Goal: Information Seeking & Learning: Learn about a topic

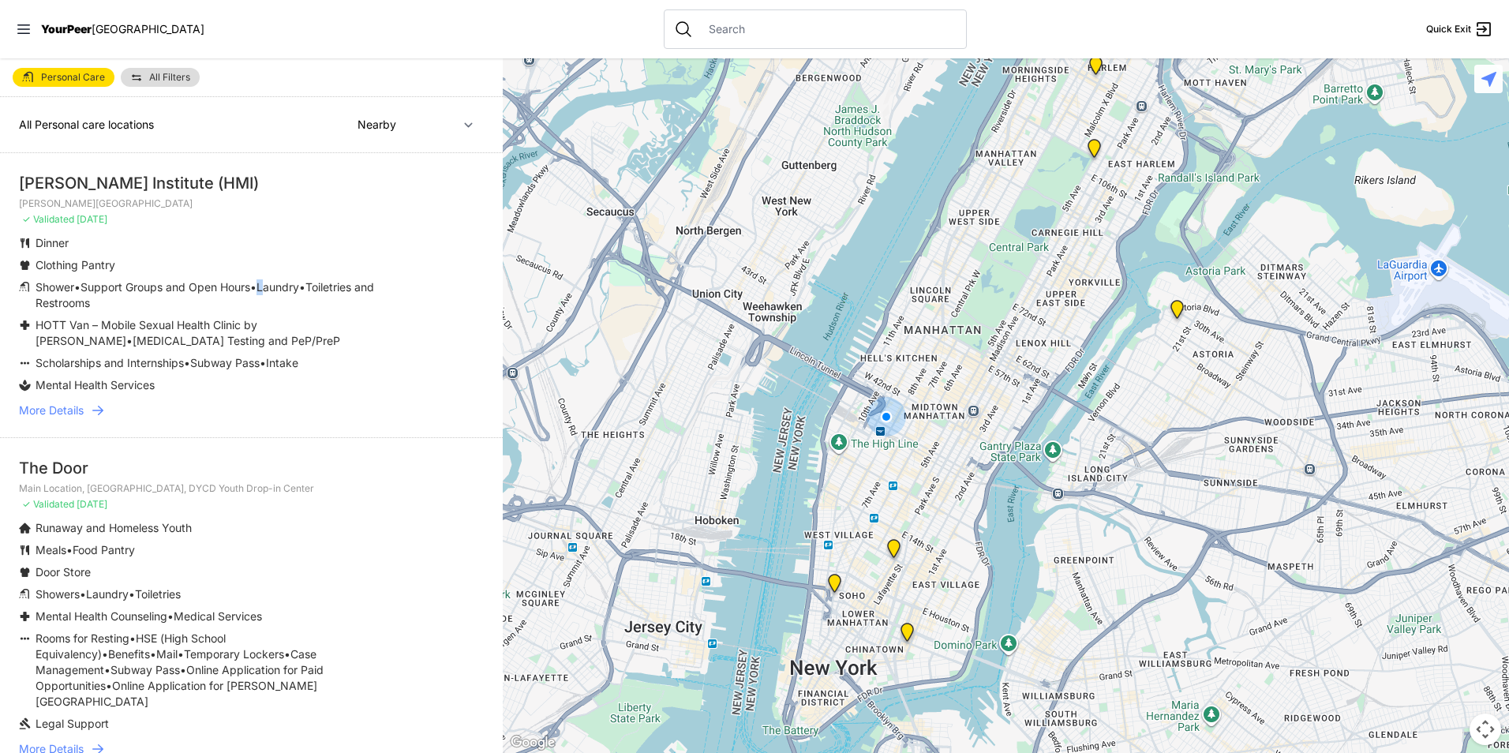
click at [97, 404] on icon at bounding box center [98, 410] width 16 height 16
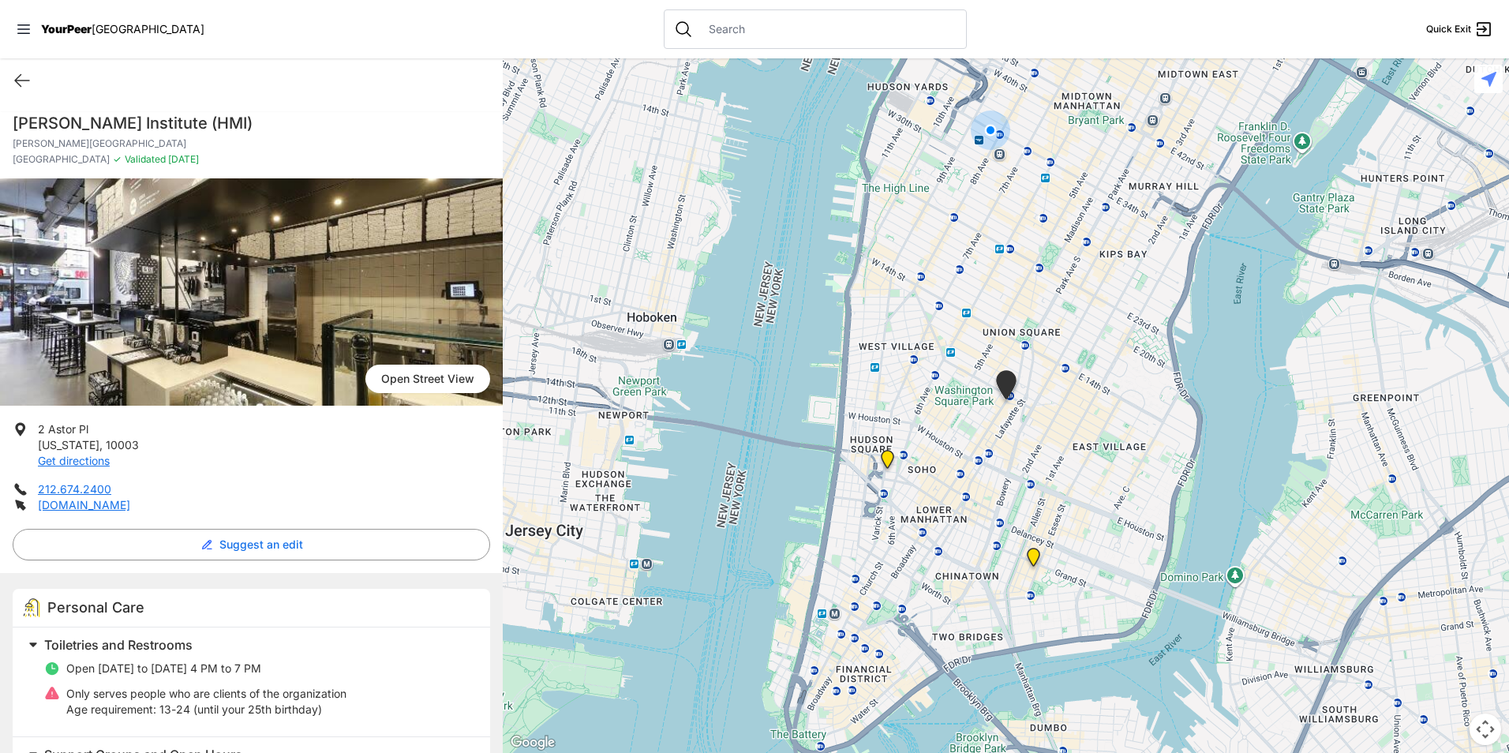
click at [216, 351] on img at bounding box center [251, 291] width 503 height 227
click at [58, 501] on link "[DOMAIN_NAME]" at bounding box center [84, 504] width 92 height 13
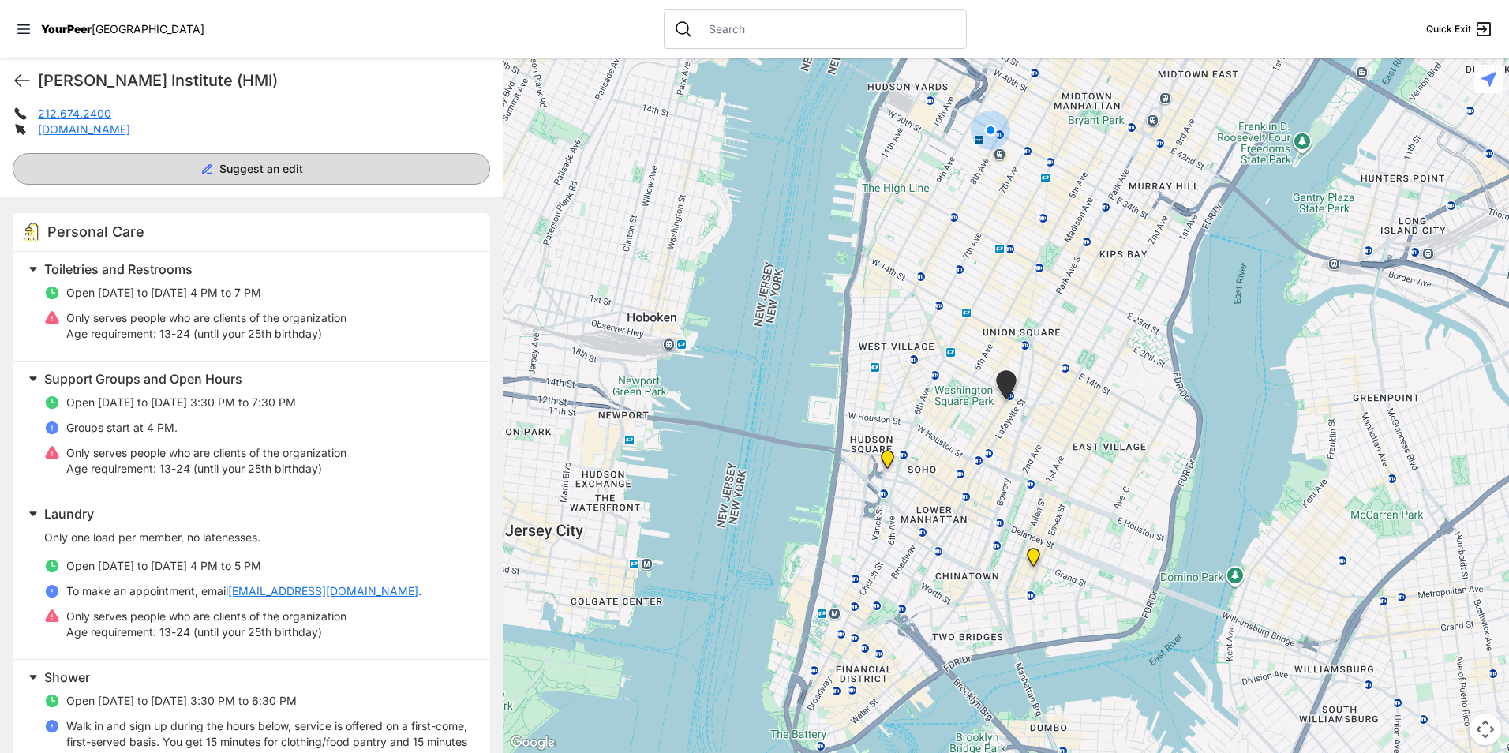
scroll to position [631, 0]
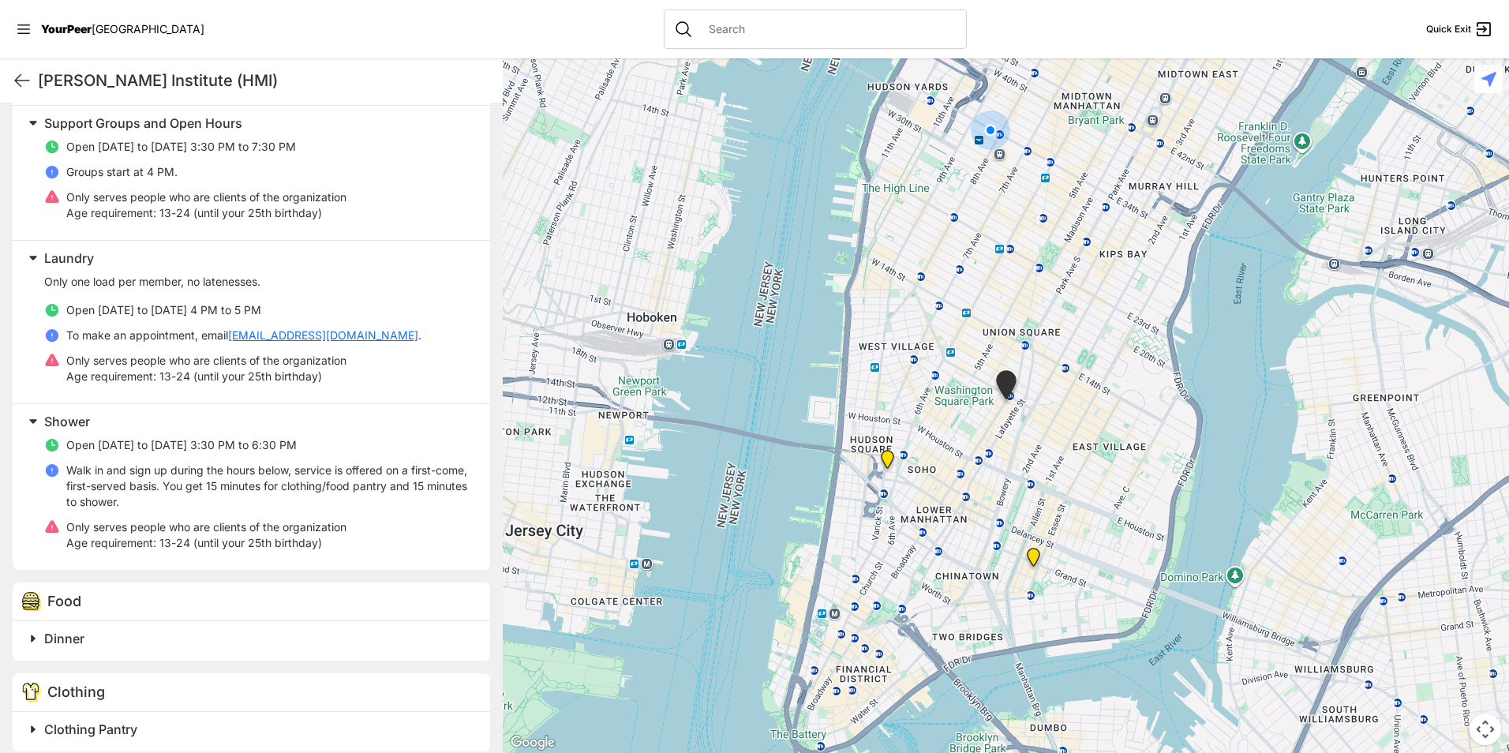
click at [9, 77] on div "[PERSON_NAME] Institute (HMI) Quick Exit" at bounding box center [251, 80] width 503 height 44
click at [20, 73] on icon at bounding box center [22, 80] width 19 height 19
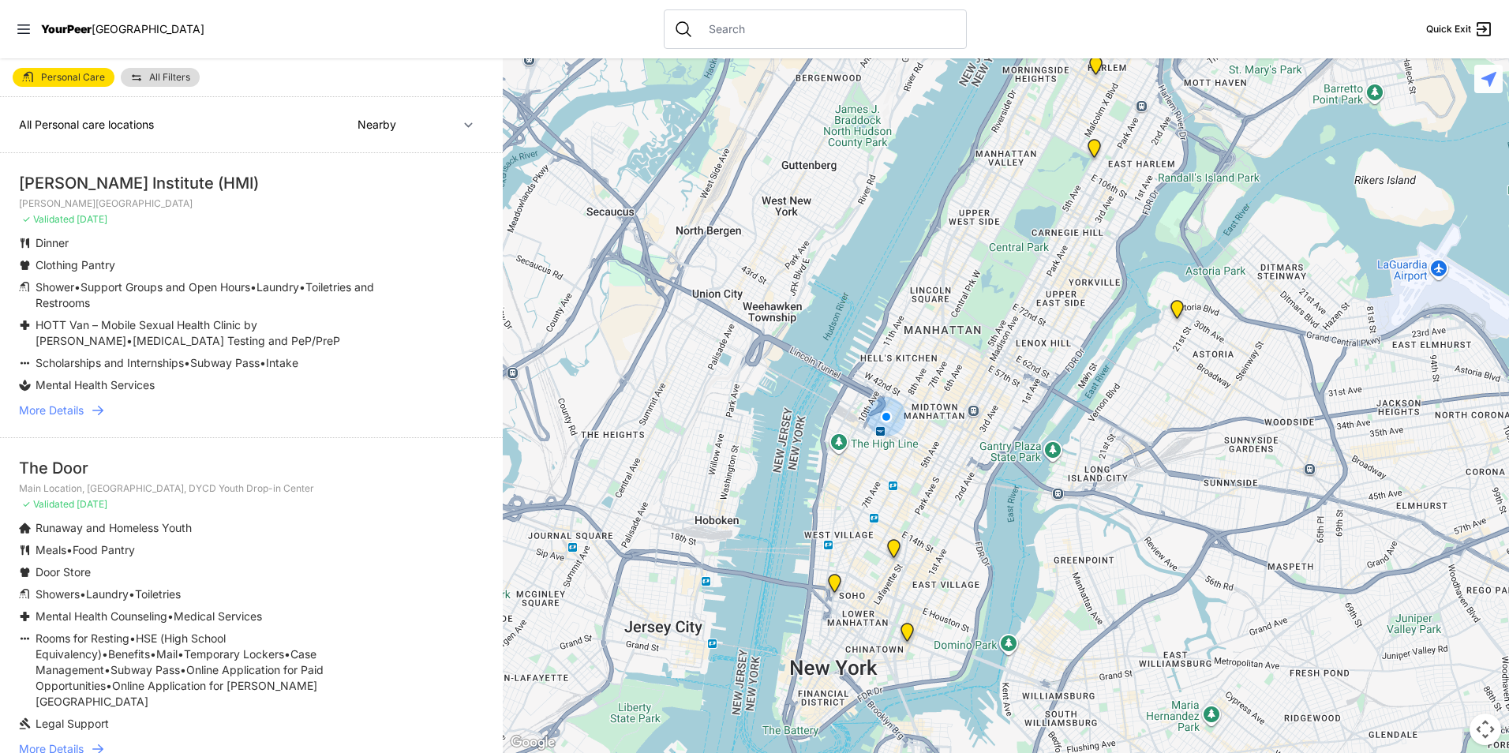
click at [87, 410] on link "More Details" at bounding box center [251, 410] width 465 height 16
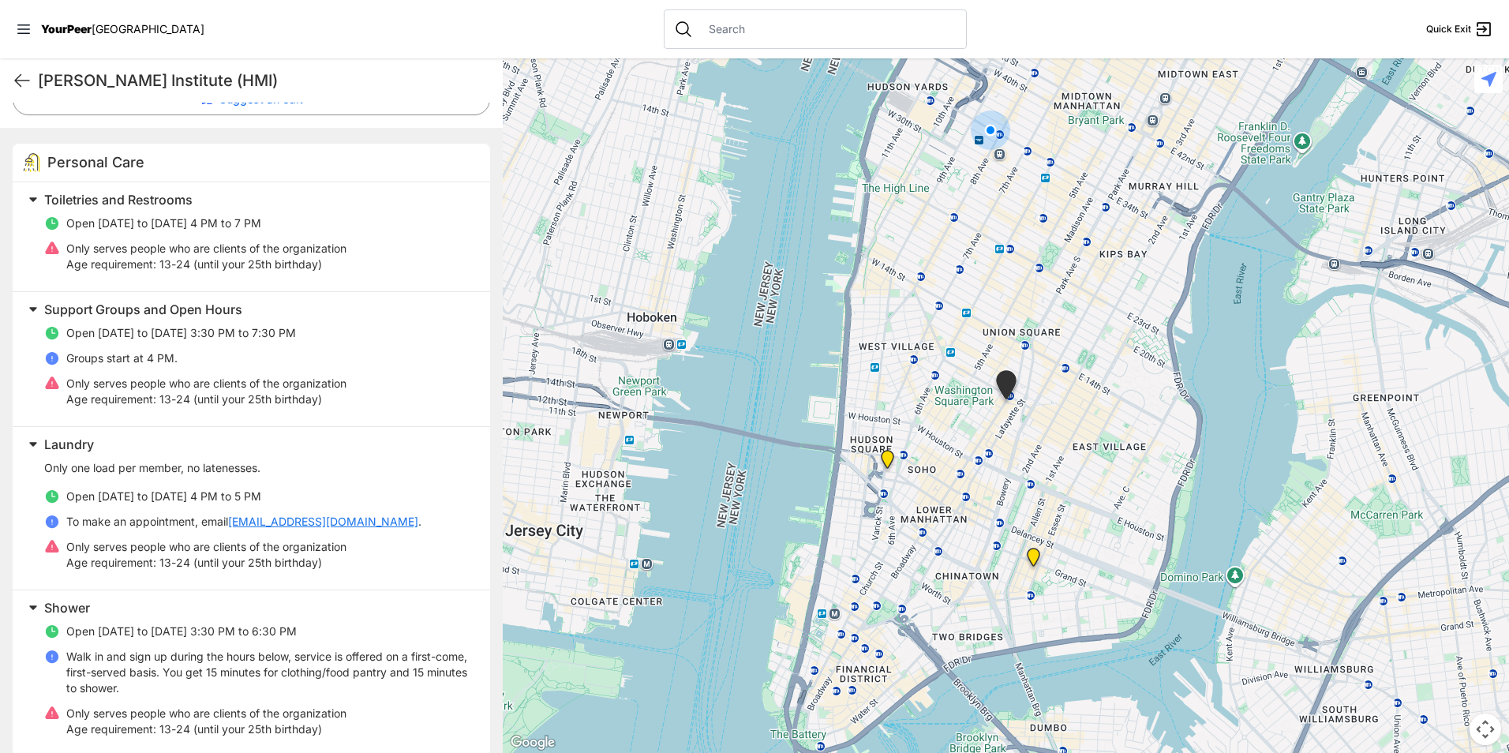
scroll to position [474, 0]
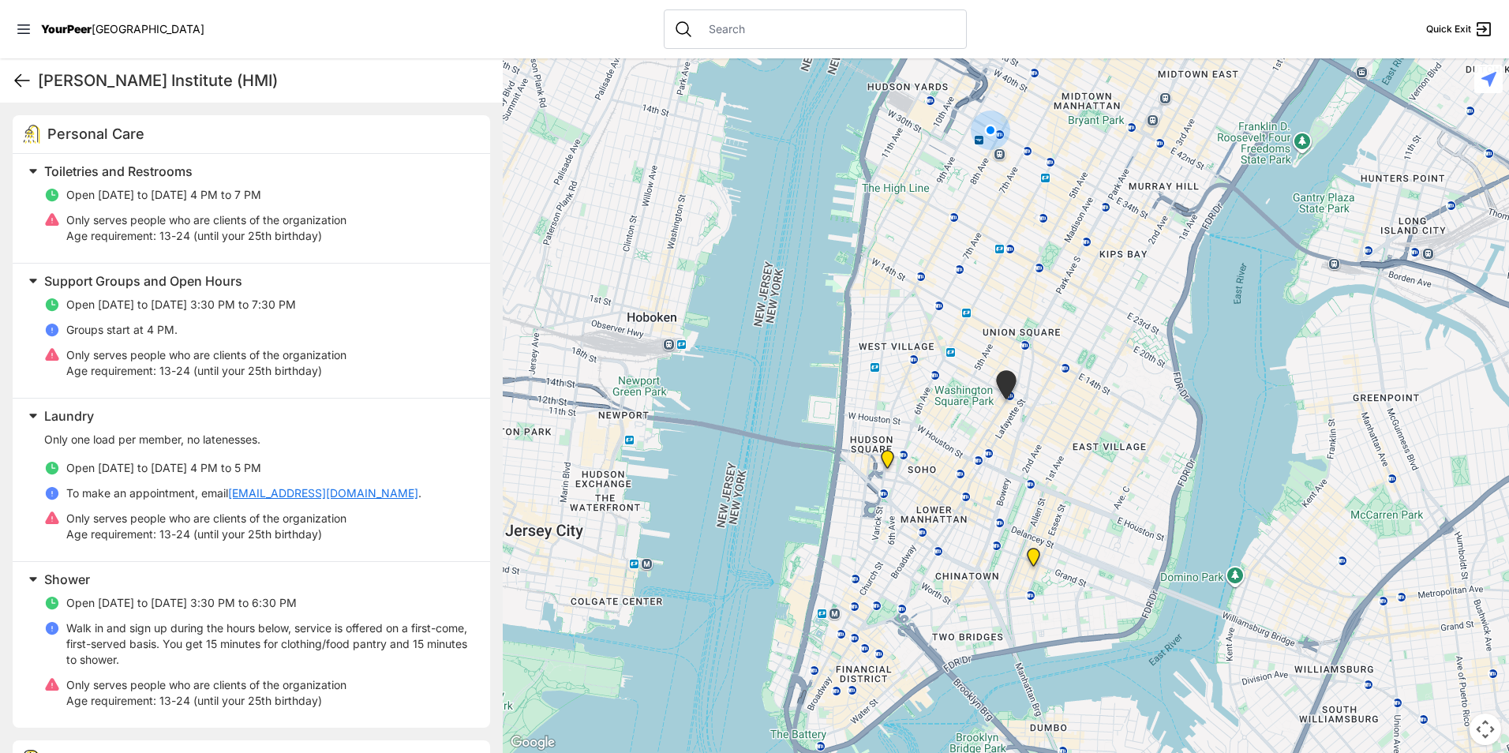
click at [13, 83] on icon at bounding box center [22, 80] width 19 height 19
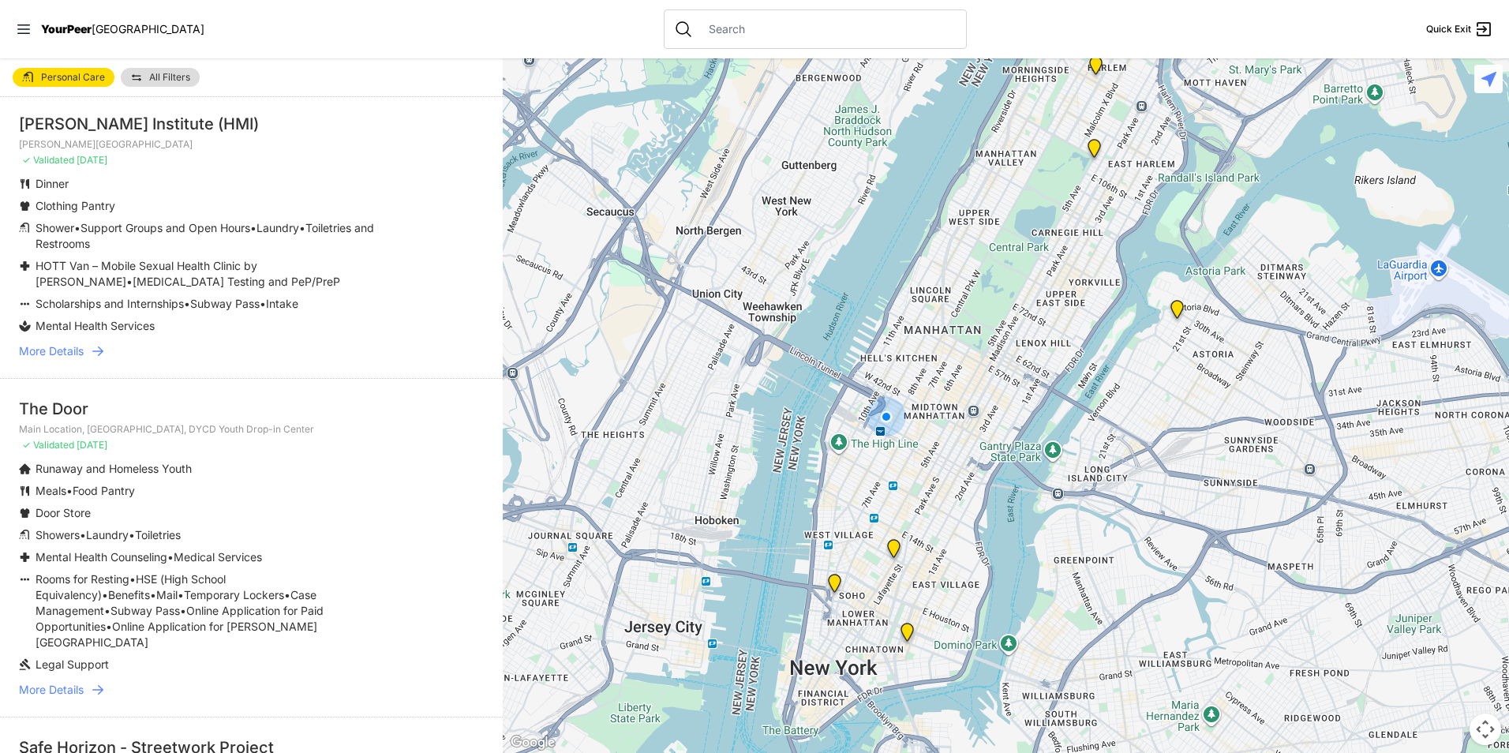
scroll to position [158, 0]
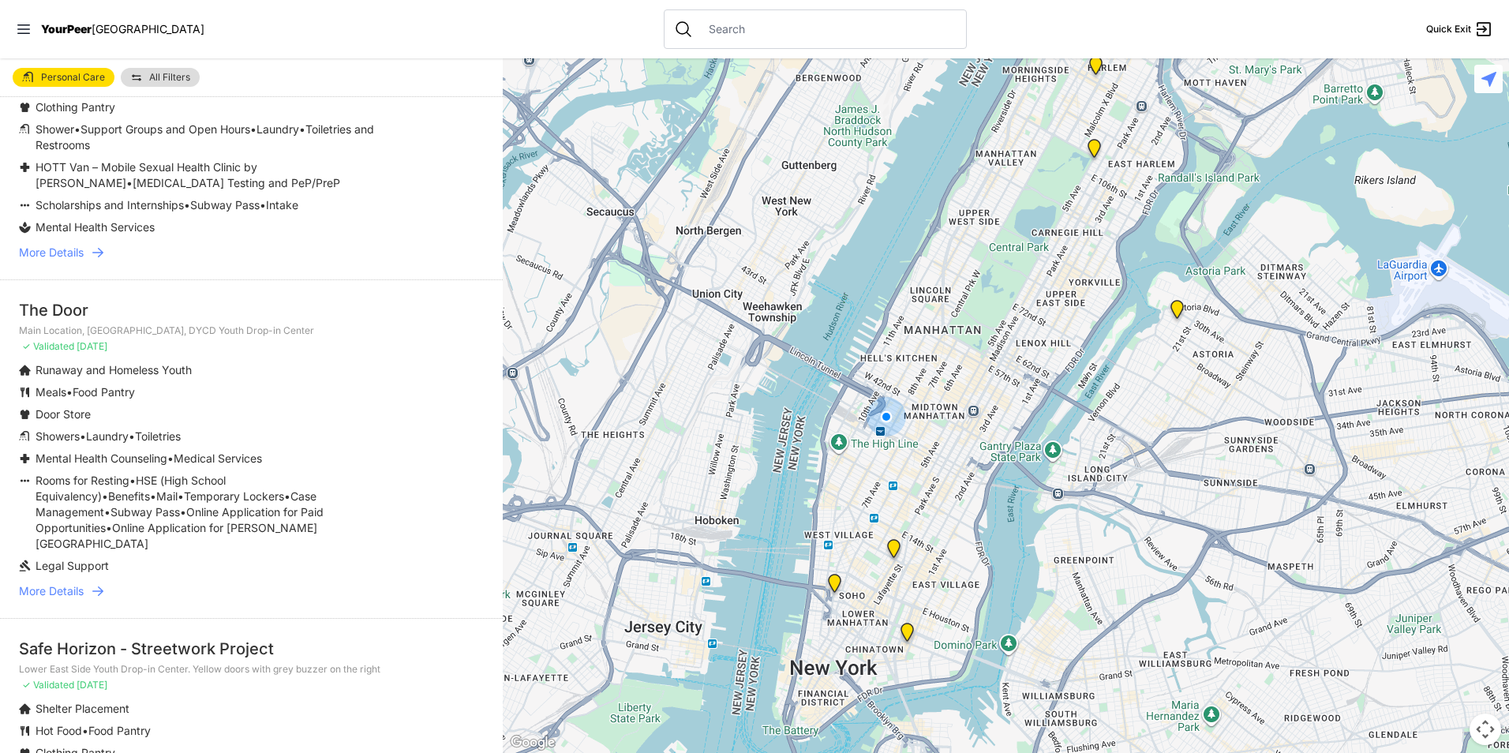
click at [62, 583] on span "More Details" at bounding box center [51, 591] width 65 height 16
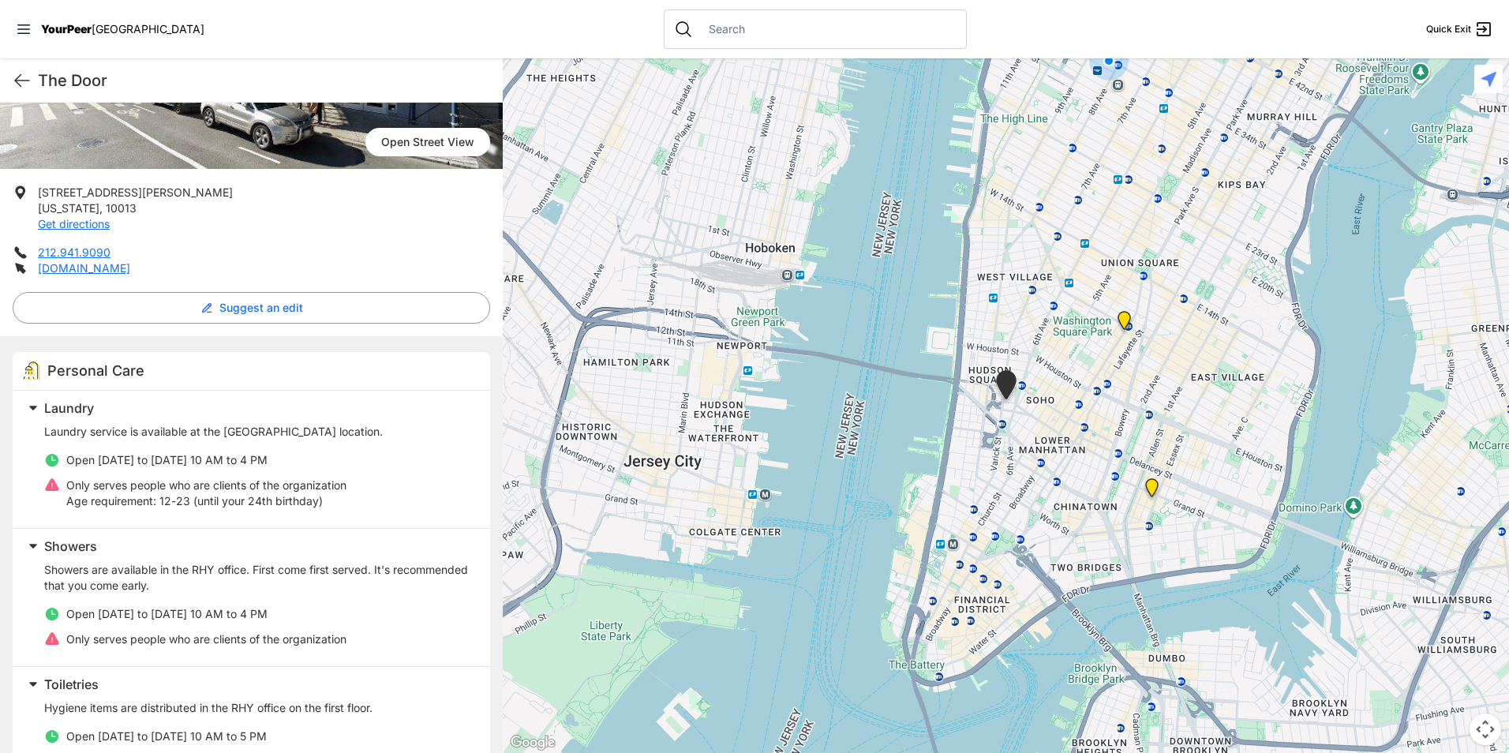
scroll to position [79, 0]
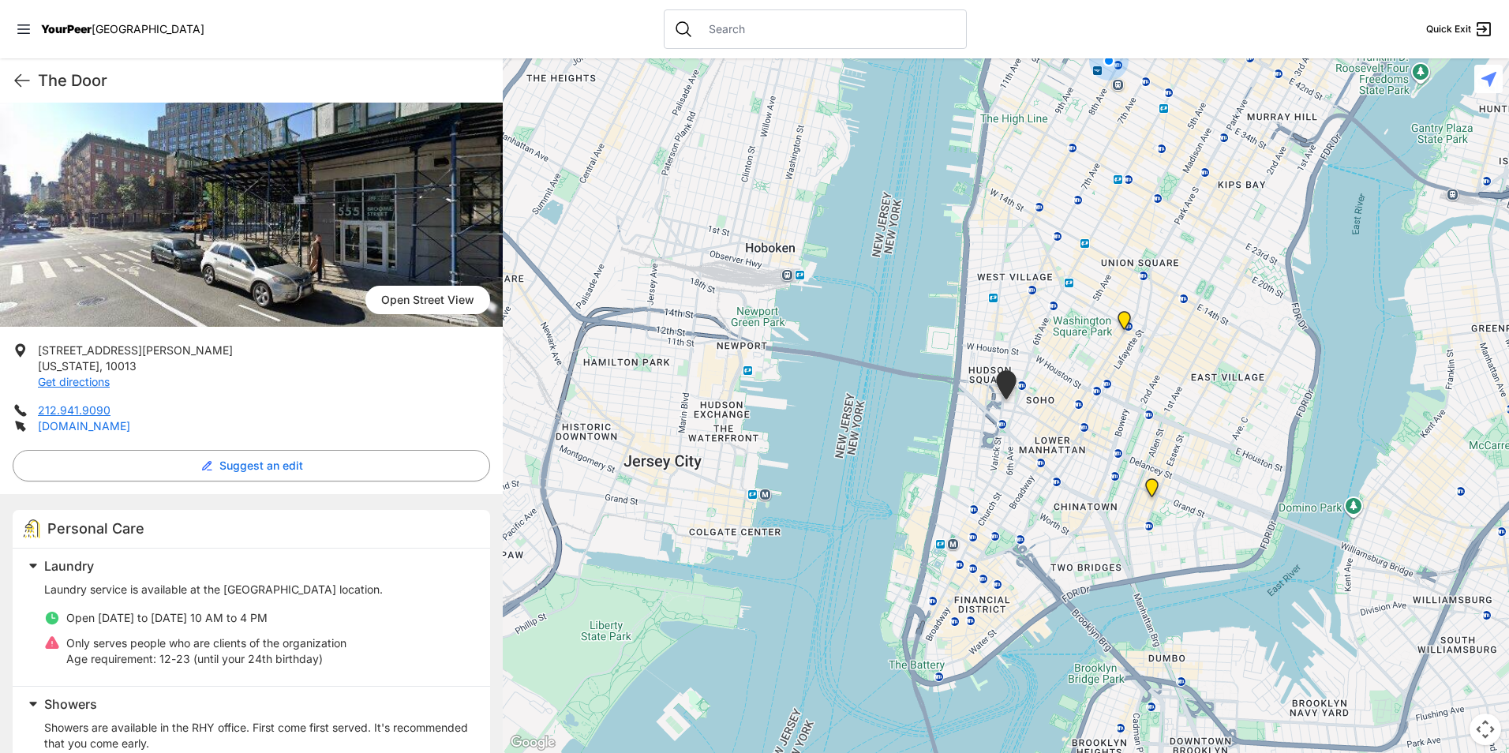
click at [66, 426] on link "[DOMAIN_NAME]" at bounding box center [84, 425] width 92 height 13
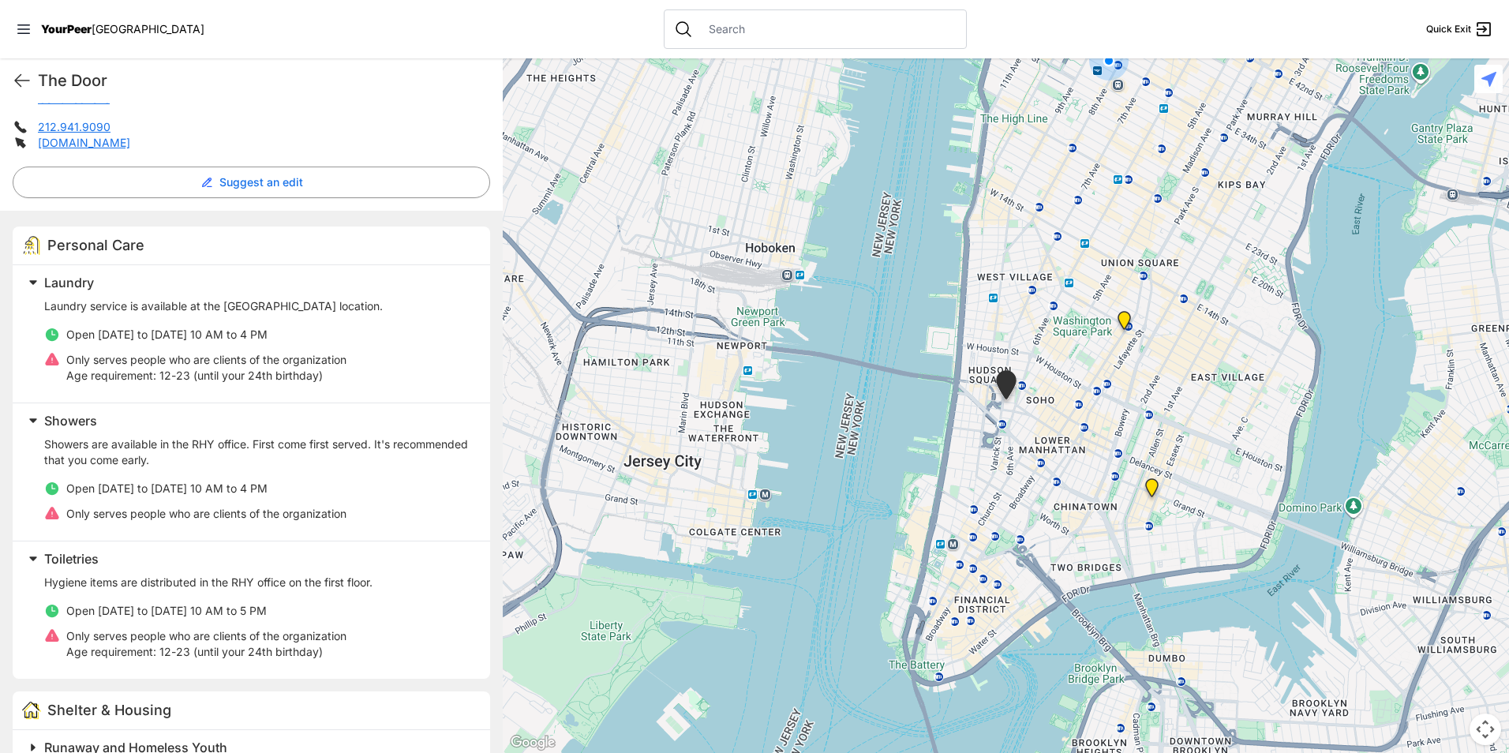
scroll to position [395, 0]
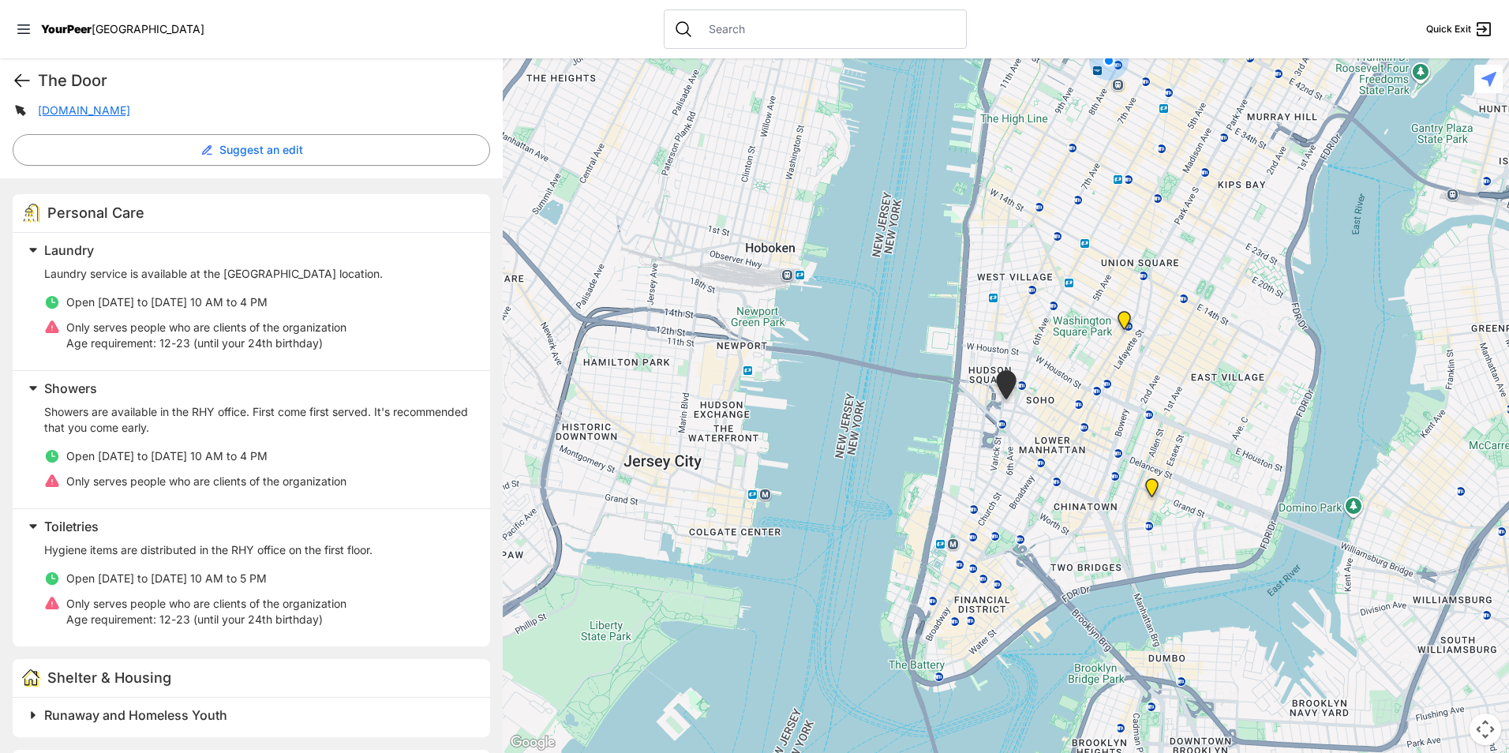
click at [25, 77] on icon at bounding box center [22, 80] width 19 height 19
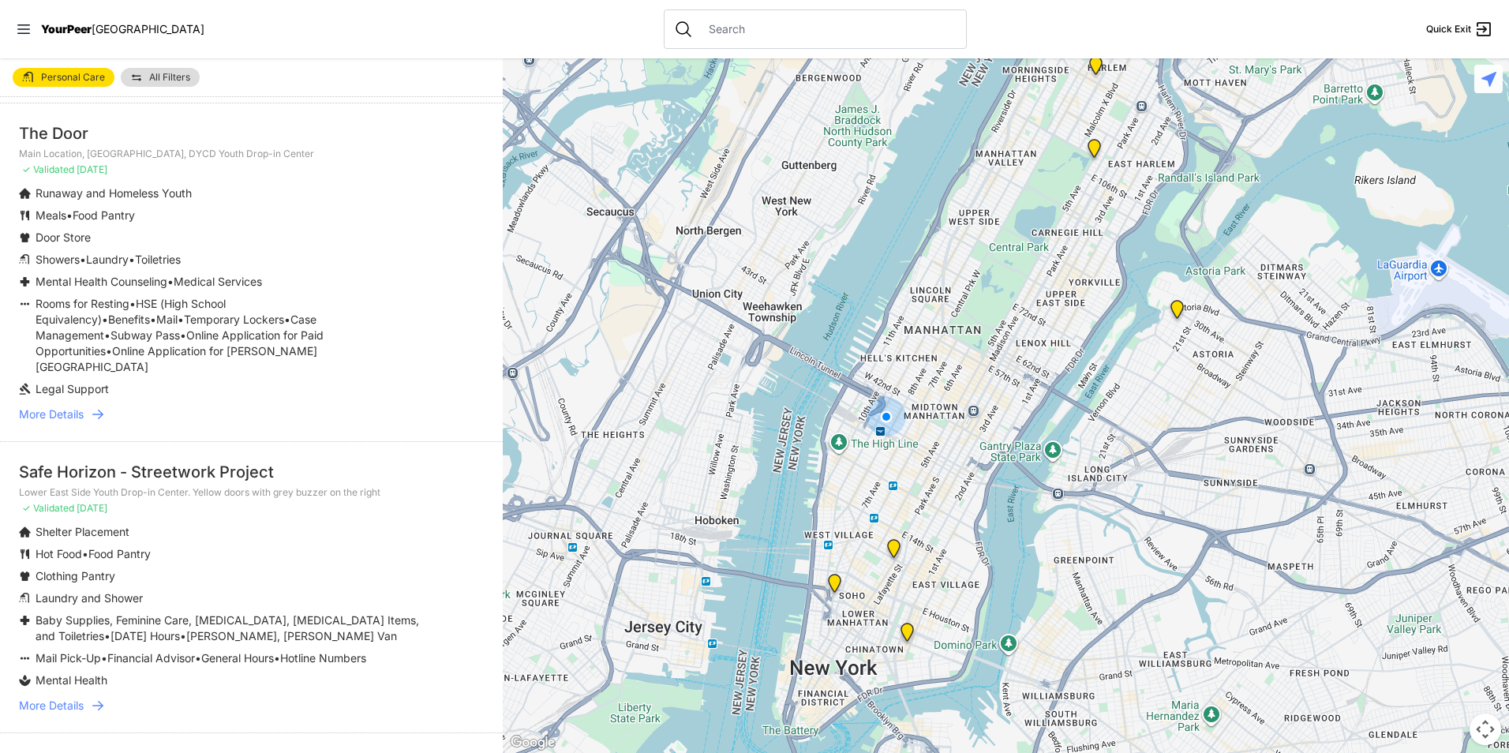
scroll to position [474, 0]
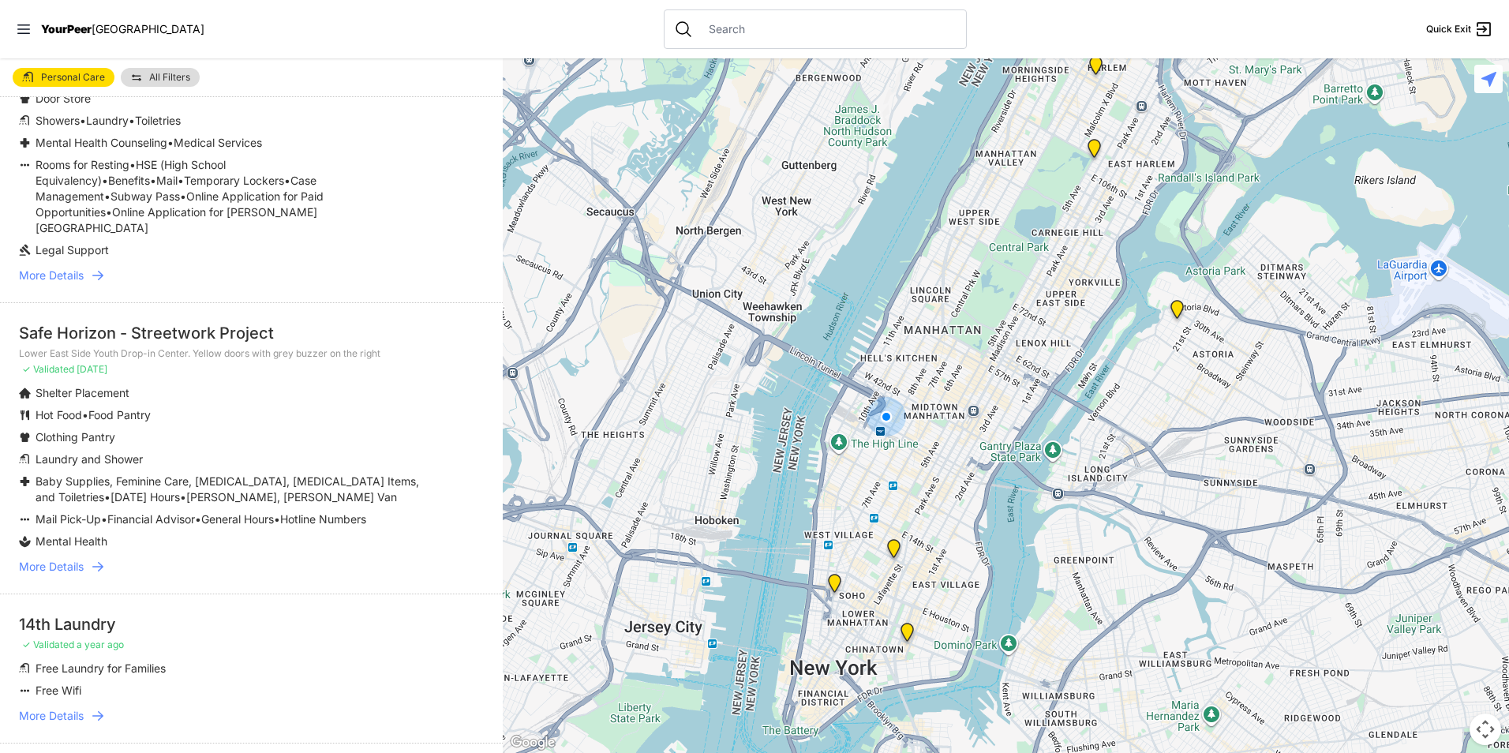
click at [80, 559] on span "More Details" at bounding box center [51, 567] width 65 height 16
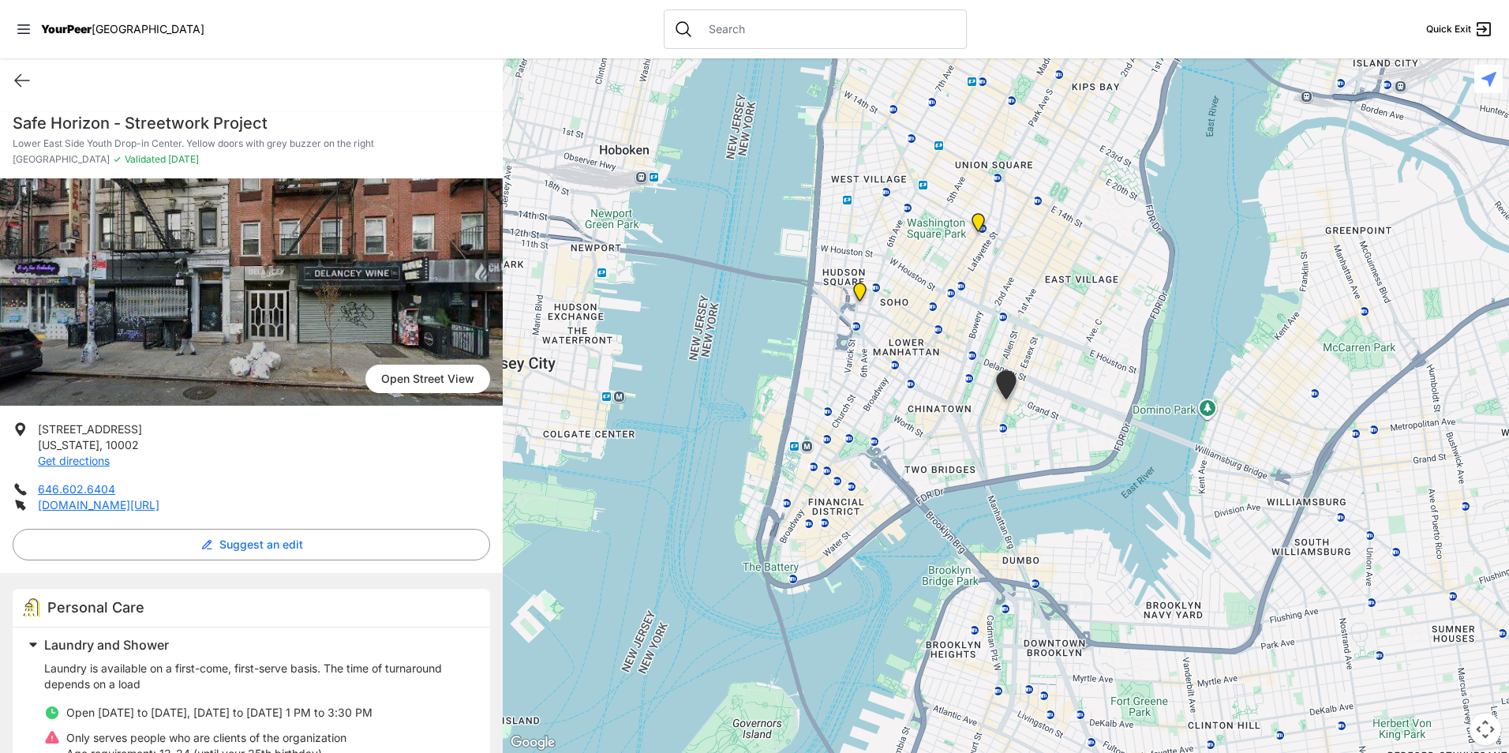
scroll to position [79, 0]
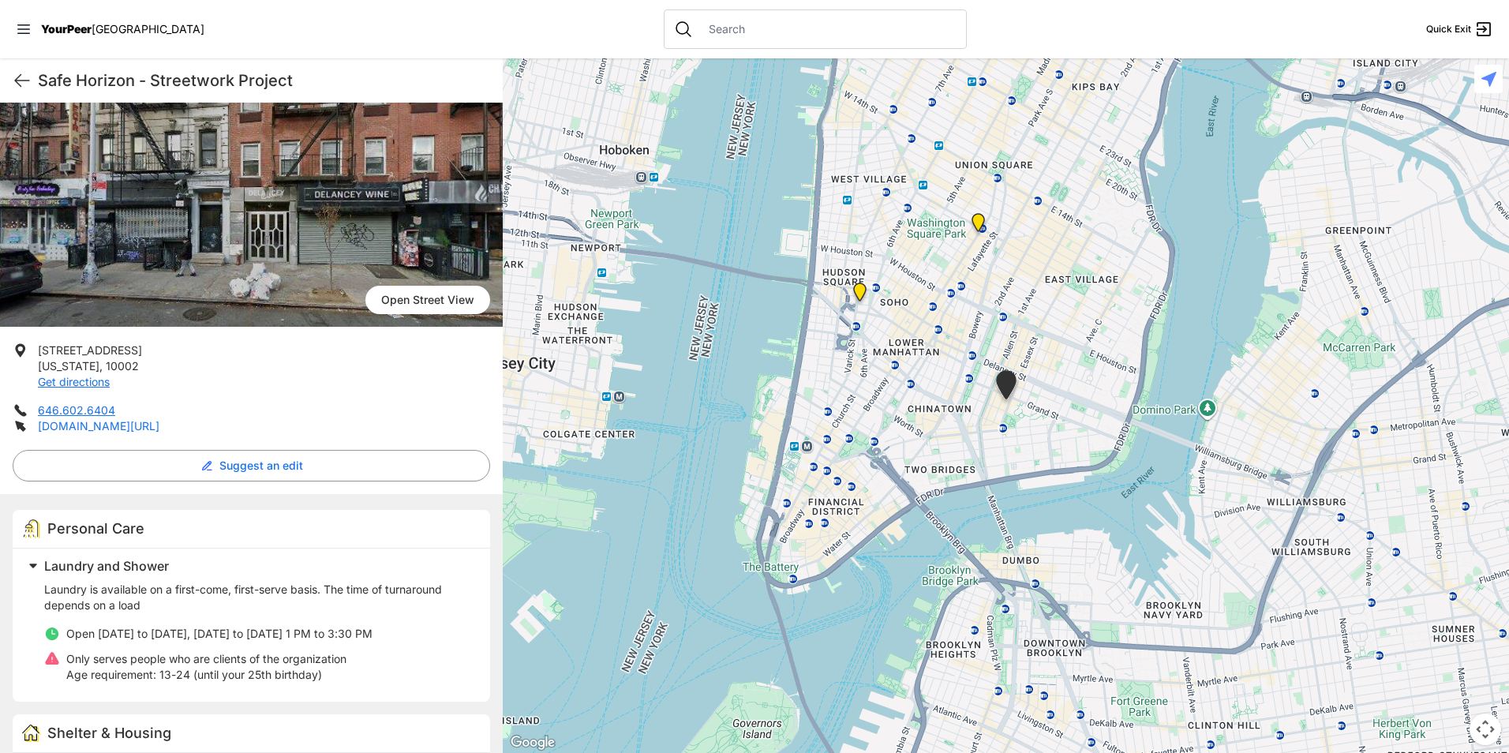
click at [120, 429] on link "[DOMAIN_NAME][URL]" at bounding box center [99, 425] width 122 height 13
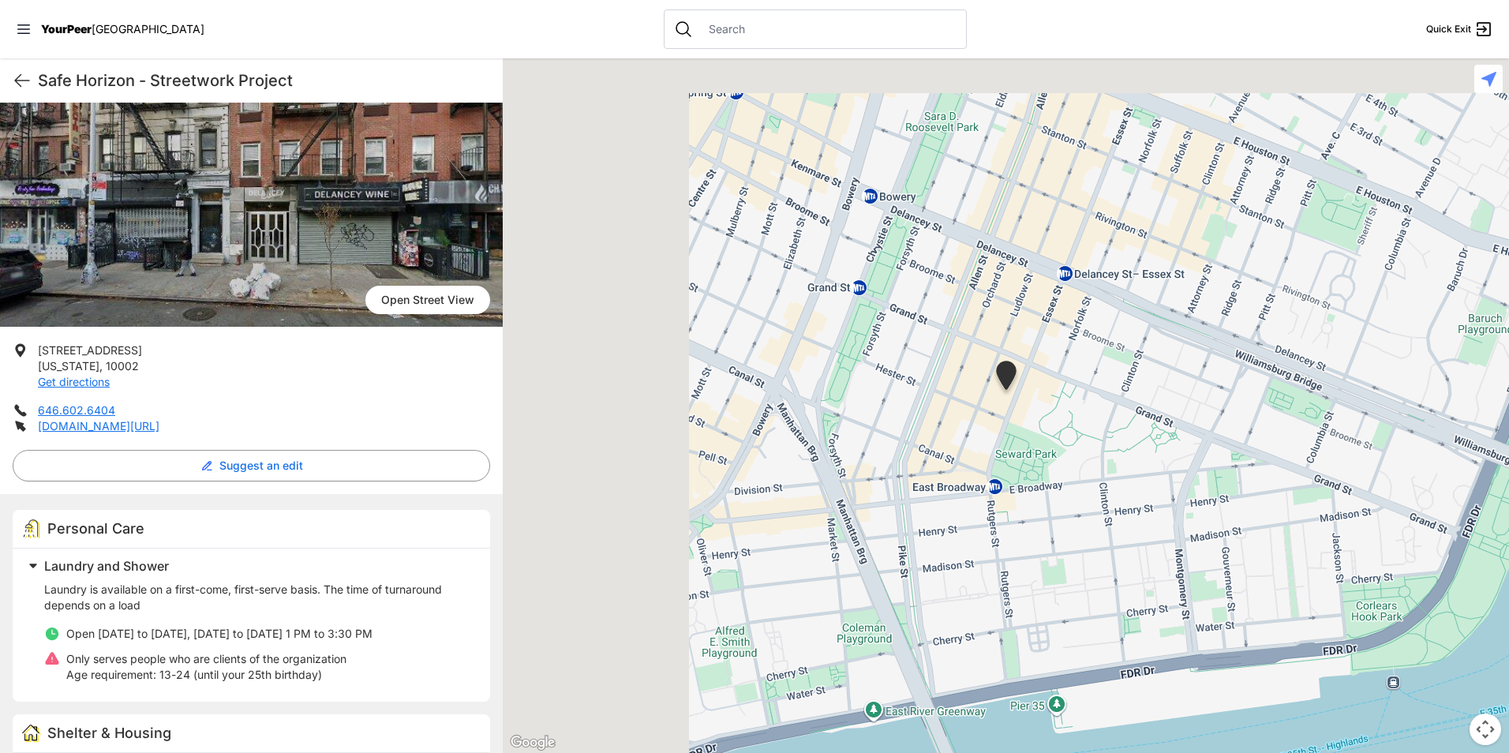
drag, startPoint x: 927, startPoint y: 405, endPoint x: 1151, endPoint y: 464, distance: 232.6
click at [1151, 464] on div at bounding box center [1006, 405] width 1006 height 694
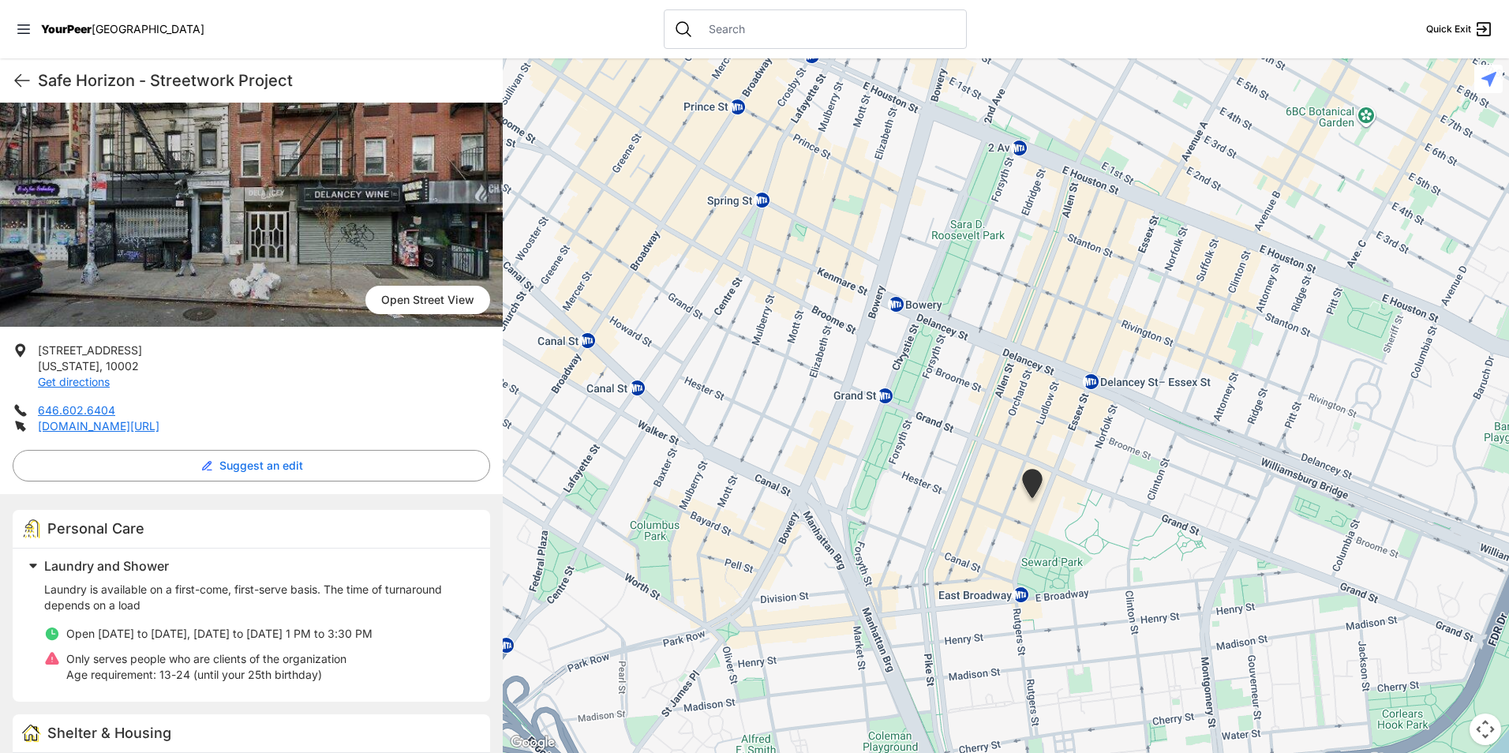
drag, startPoint x: 850, startPoint y: 462, endPoint x: 815, endPoint y: 452, distance: 36.2
click at [815, 452] on div at bounding box center [1006, 405] width 1006 height 694
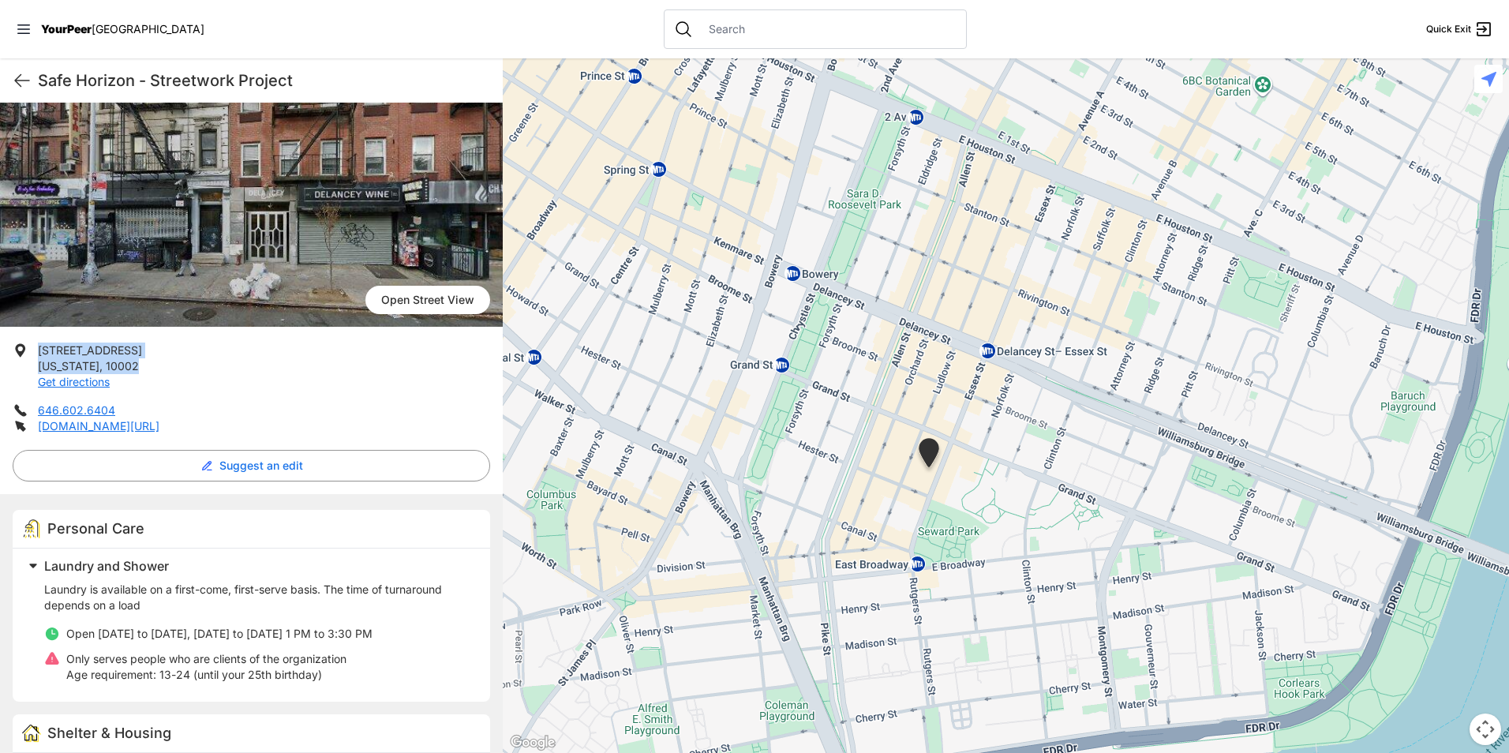
drag, startPoint x: 130, startPoint y: 365, endPoint x: 34, endPoint y: 354, distance: 97.0
click at [34, 354] on li "[STREET_ADDRESS][US_STATE] Get directions" at bounding box center [251, 366] width 477 height 47
copy p "[STREET_ADDRESS][US_STATE]"
click at [13, 80] on icon at bounding box center [22, 80] width 19 height 19
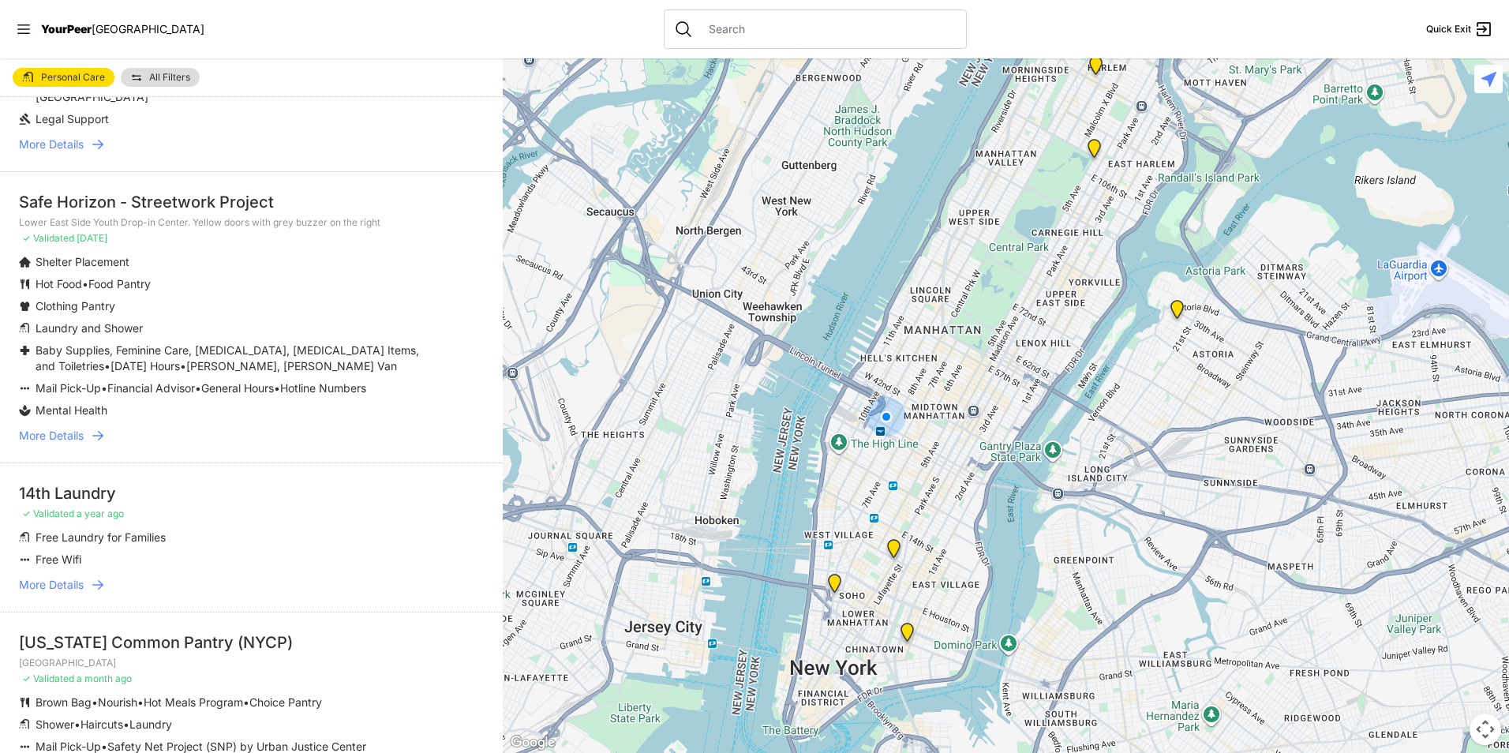
scroll to position [631, 0]
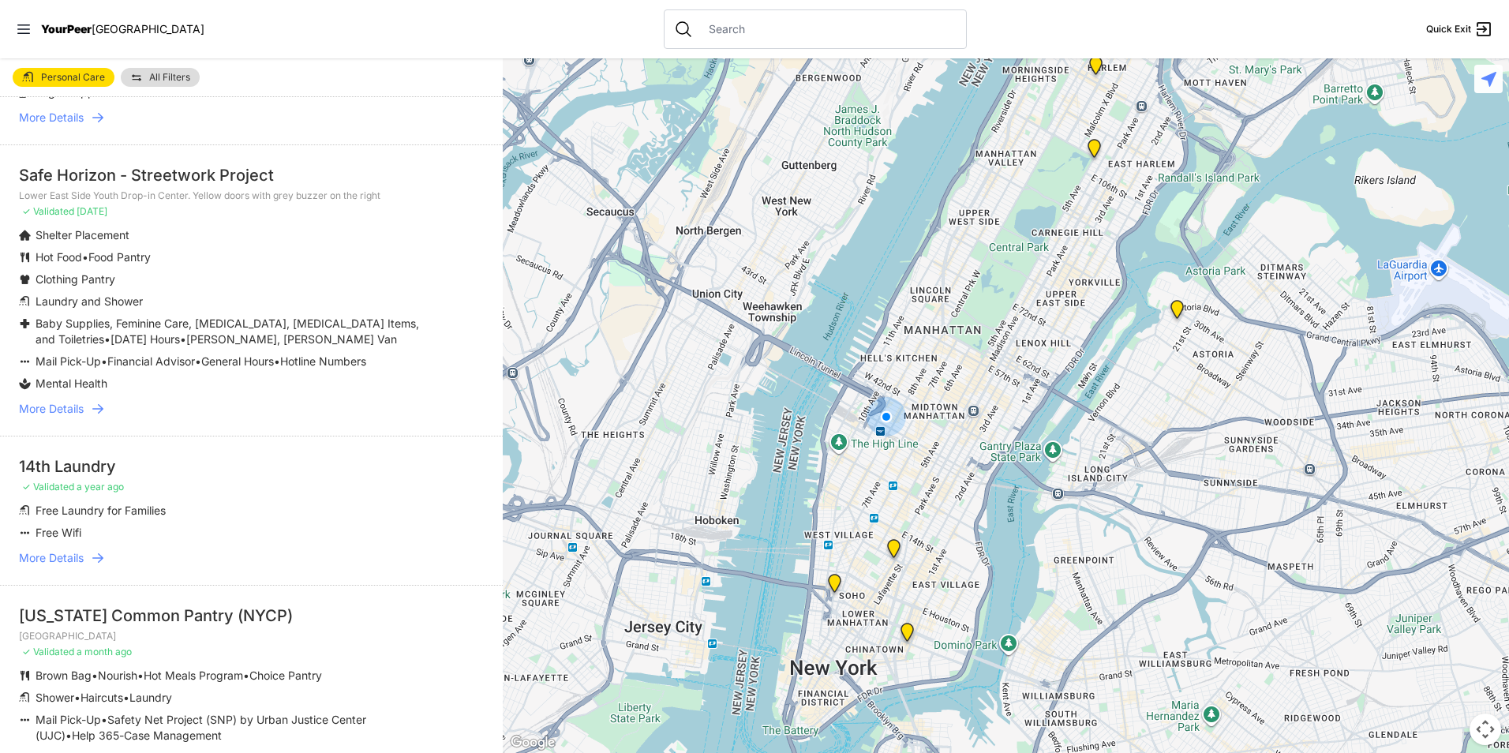
click at [92, 550] on icon at bounding box center [98, 558] width 16 height 16
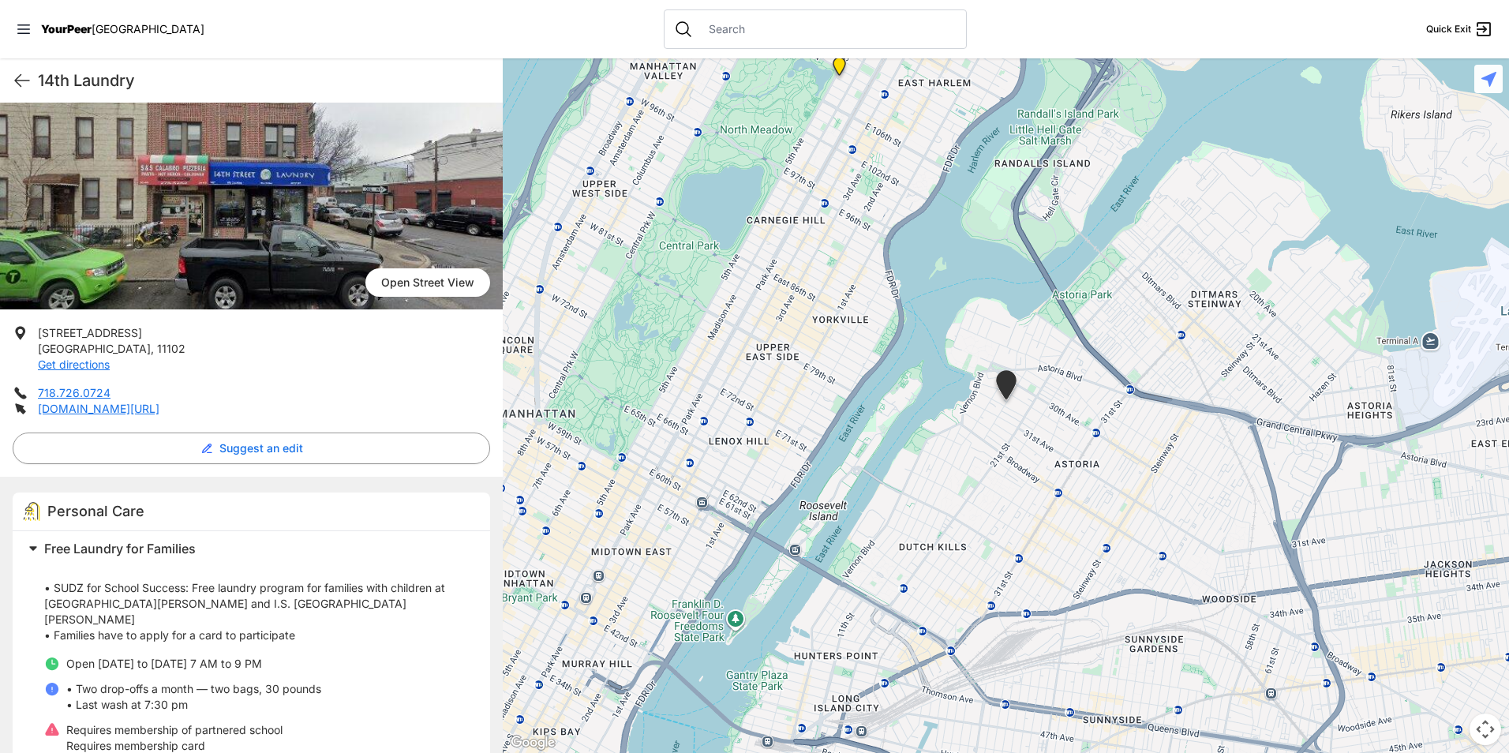
scroll to position [158, 0]
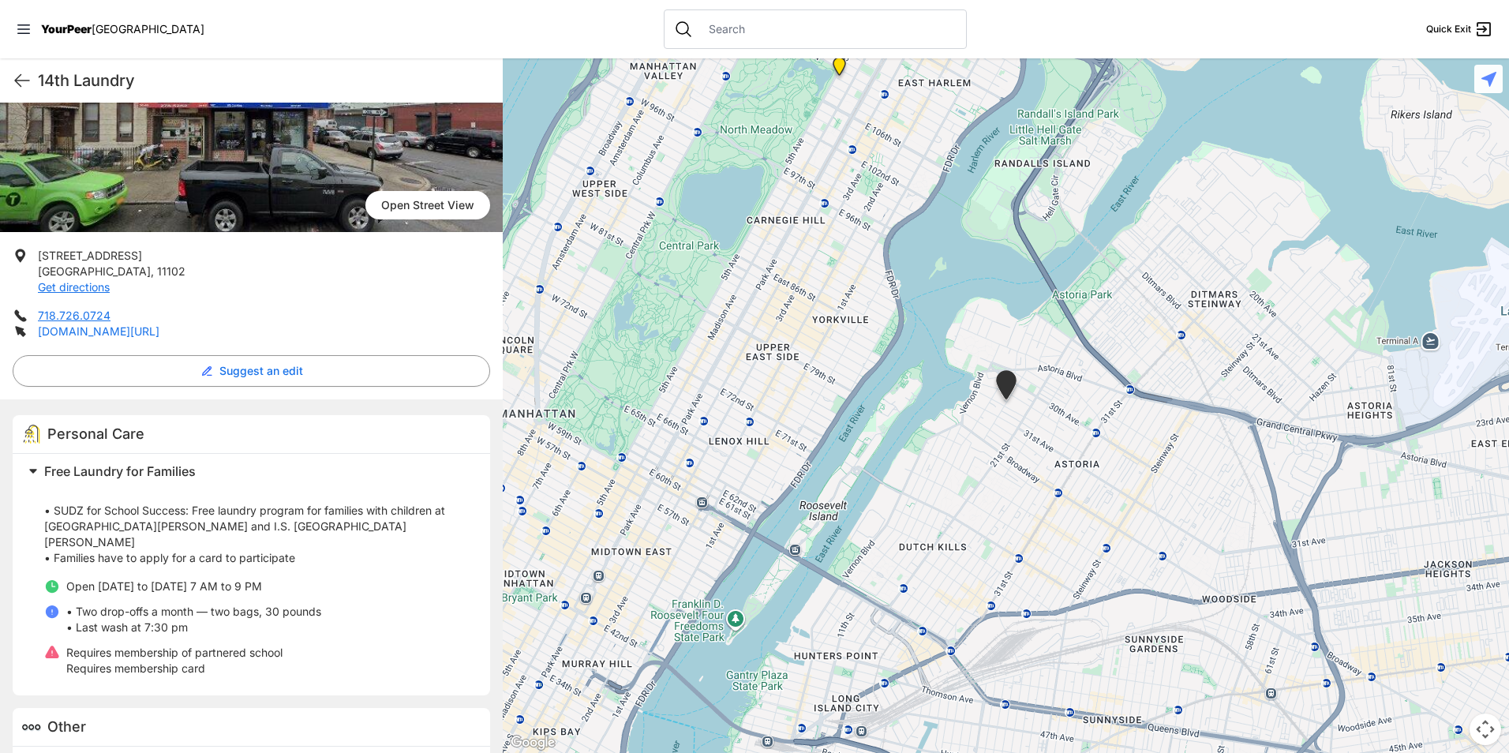
click at [109, 335] on link "[DOMAIN_NAME][URL]" at bounding box center [99, 330] width 122 height 13
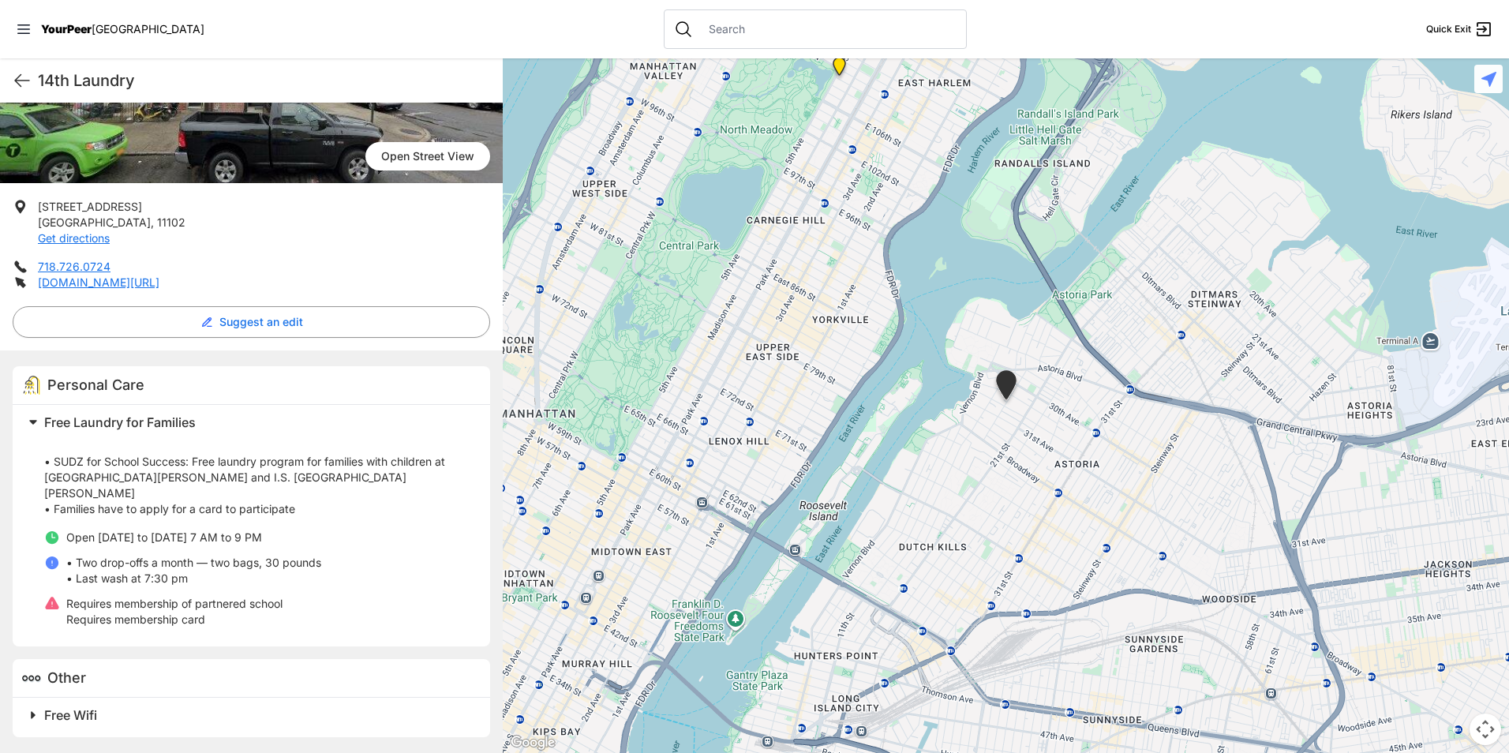
scroll to position [0, 0]
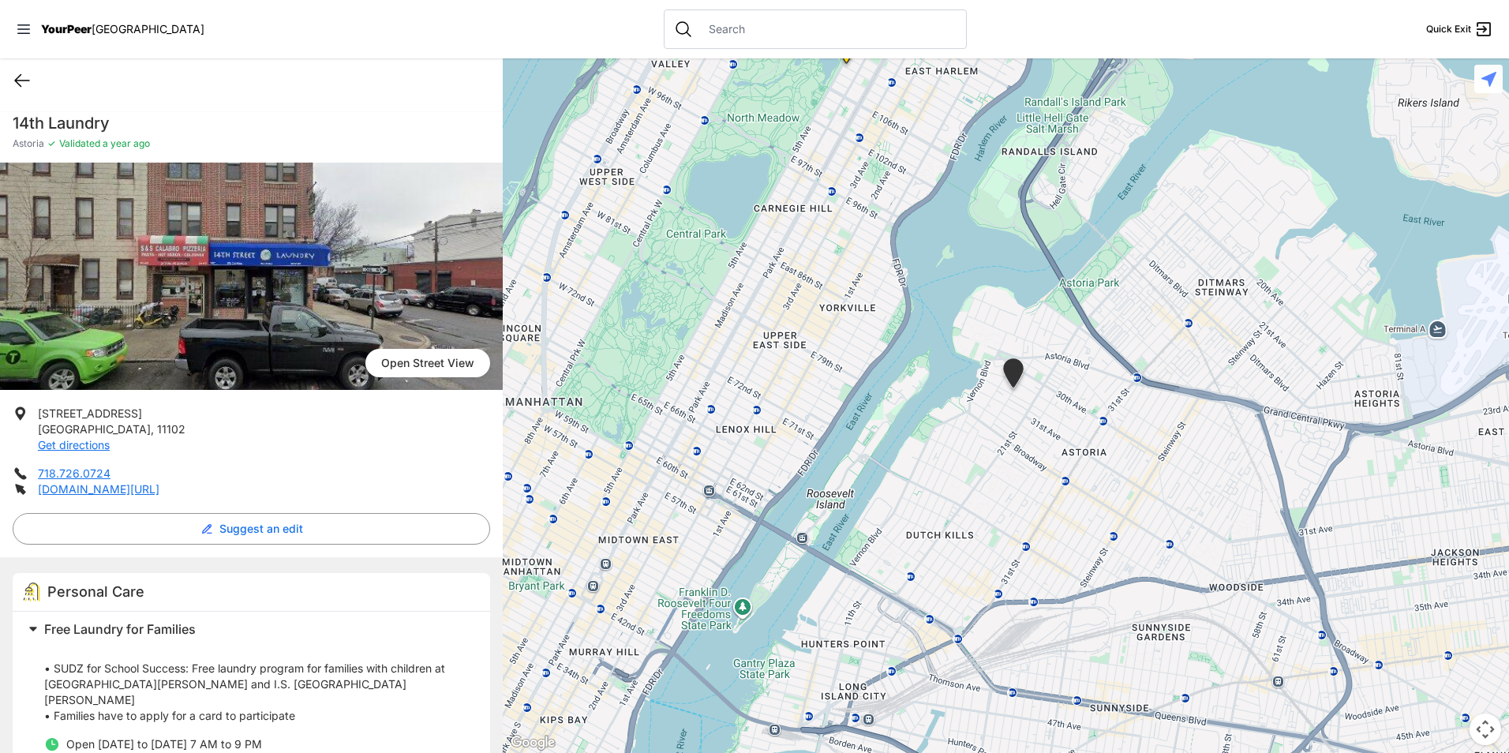
click at [24, 89] on icon at bounding box center [22, 80] width 19 height 19
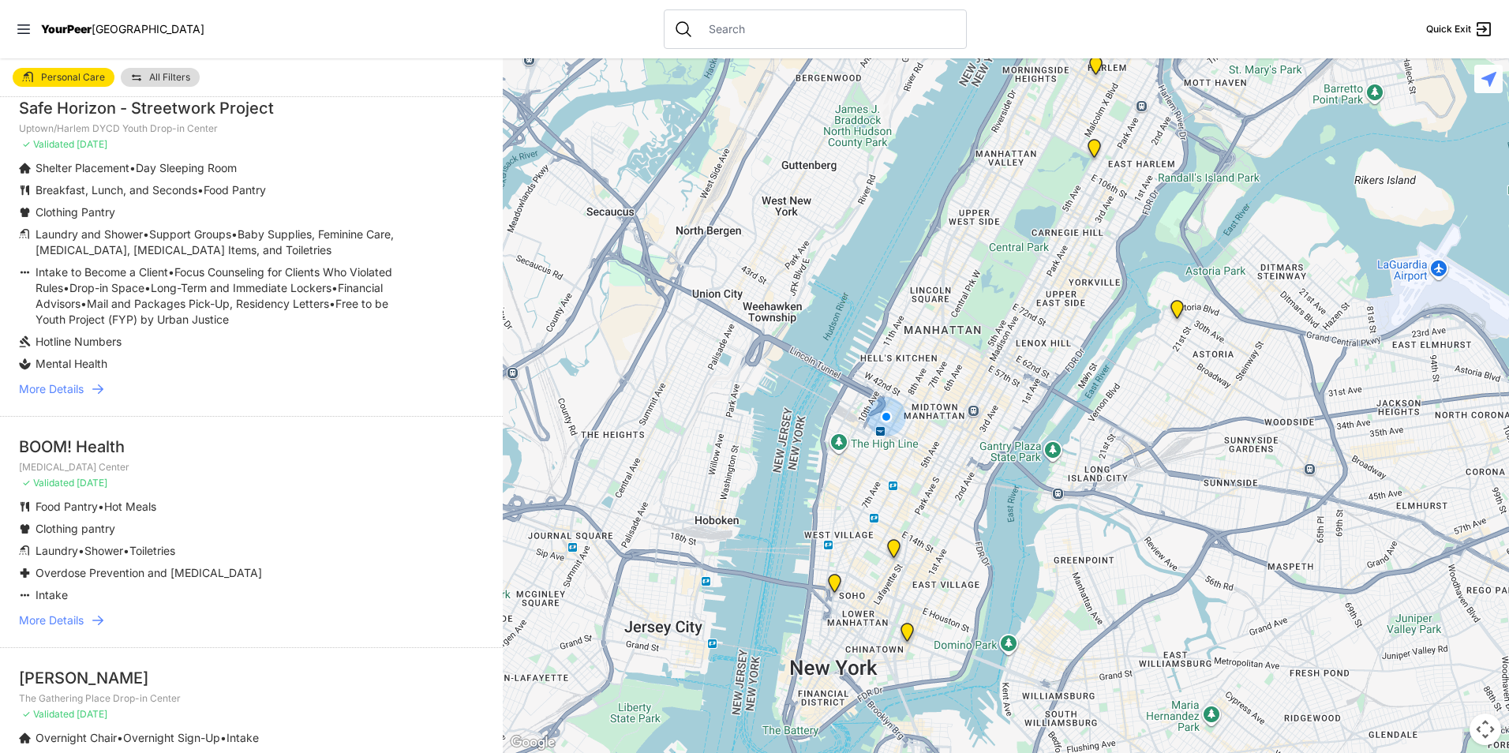
scroll to position [947, 0]
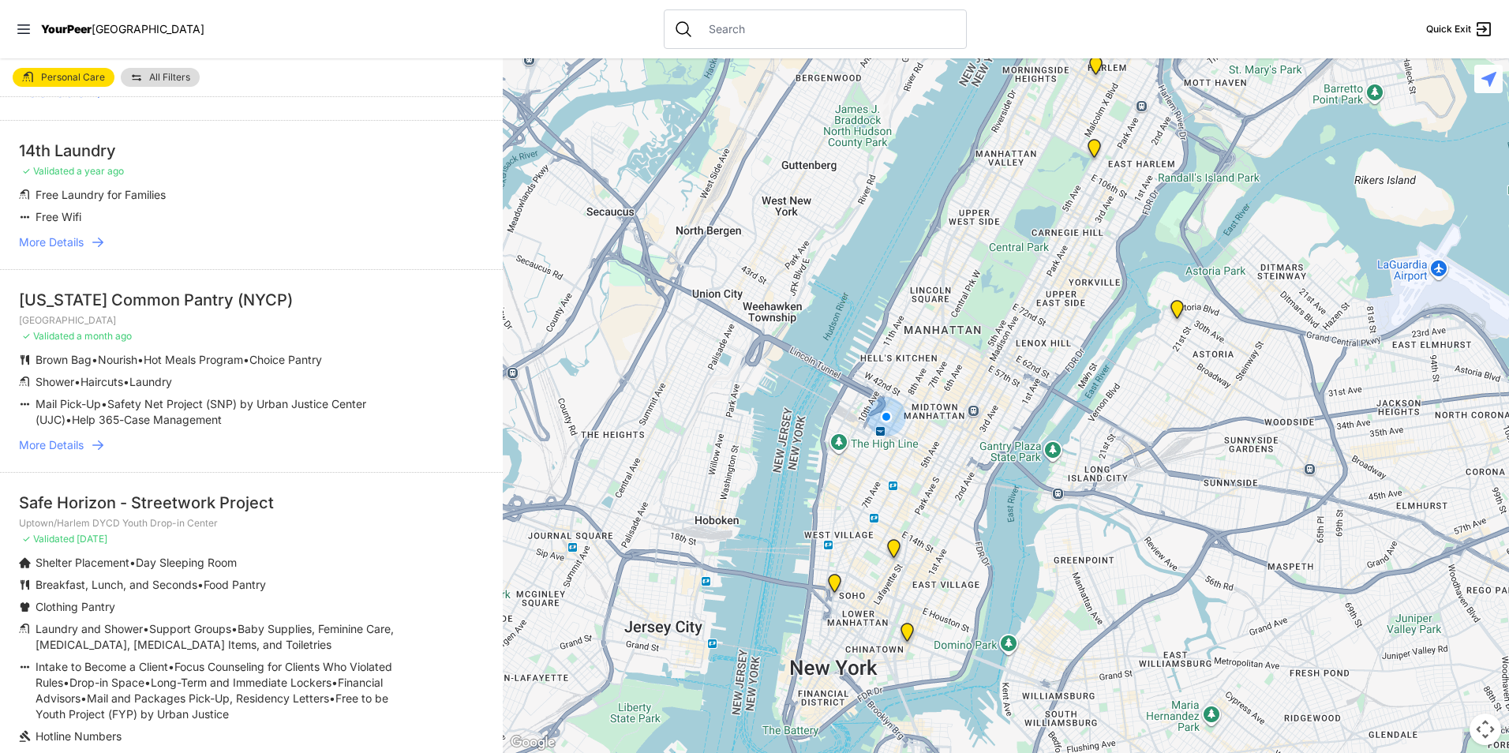
click at [80, 437] on span "More Details" at bounding box center [51, 445] width 65 height 16
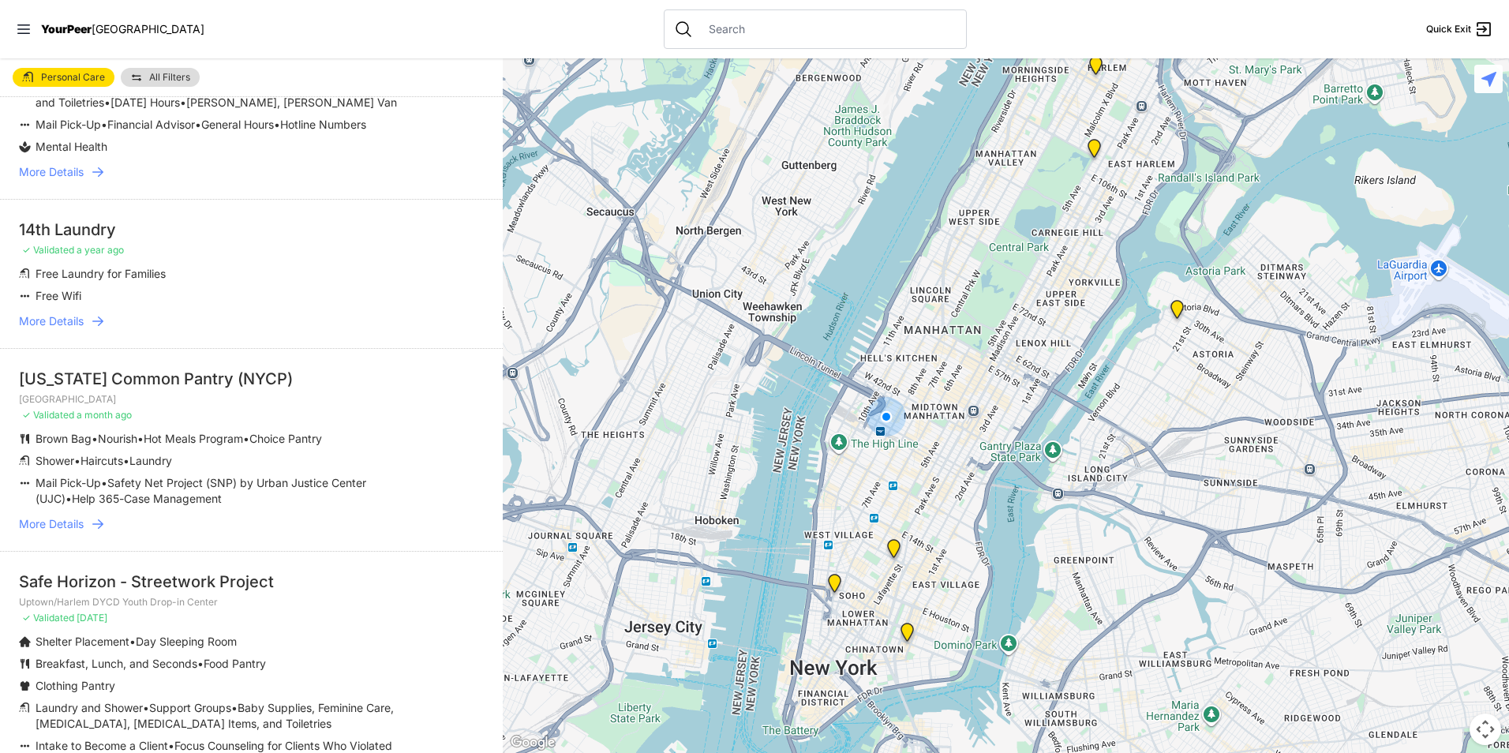
scroll to position [1026, 0]
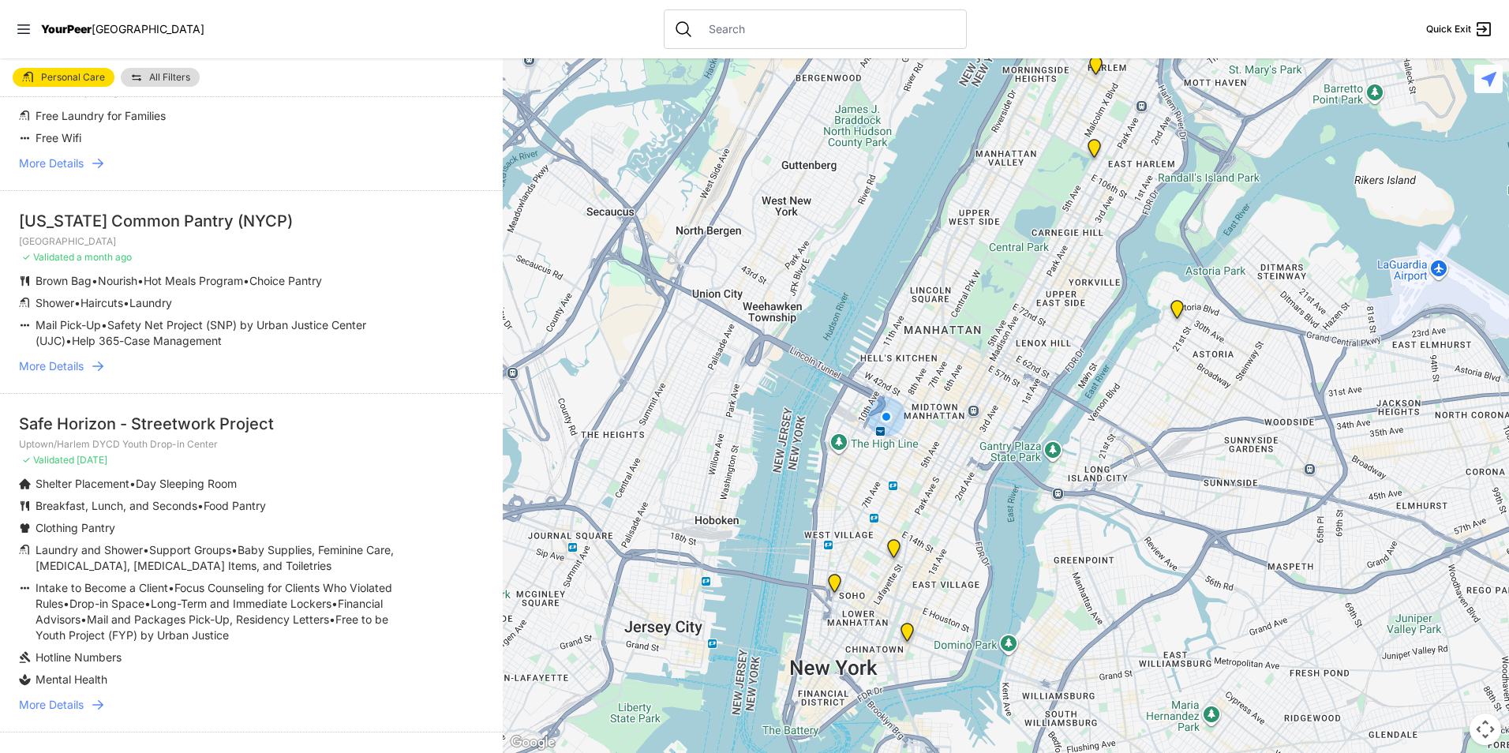
click at [69, 358] on span "More Details" at bounding box center [51, 366] width 65 height 16
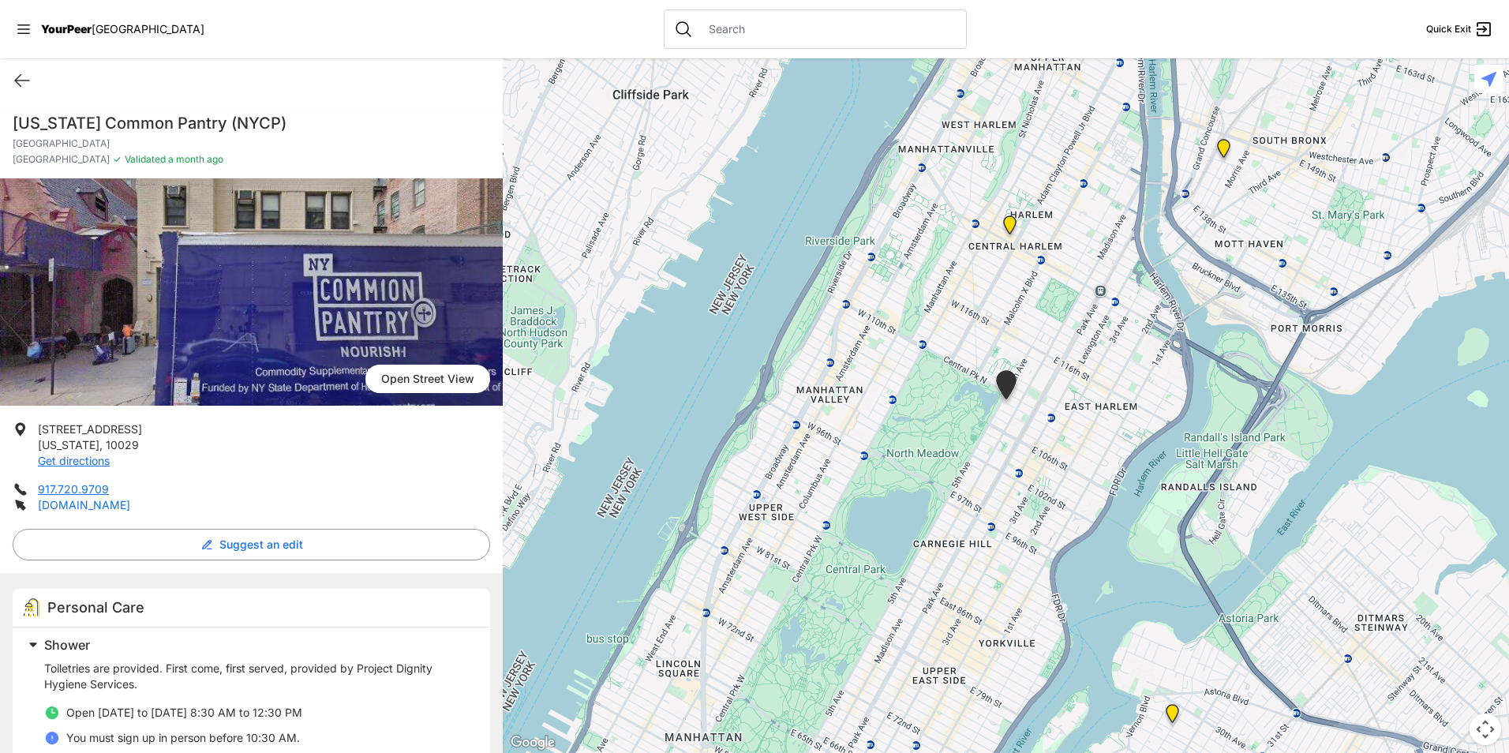
click at [93, 508] on link "[DOMAIN_NAME]" at bounding box center [84, 504] width 92 height 13
click at [21, 28] on icon at bounding box center [24, 29] width 16 height 16
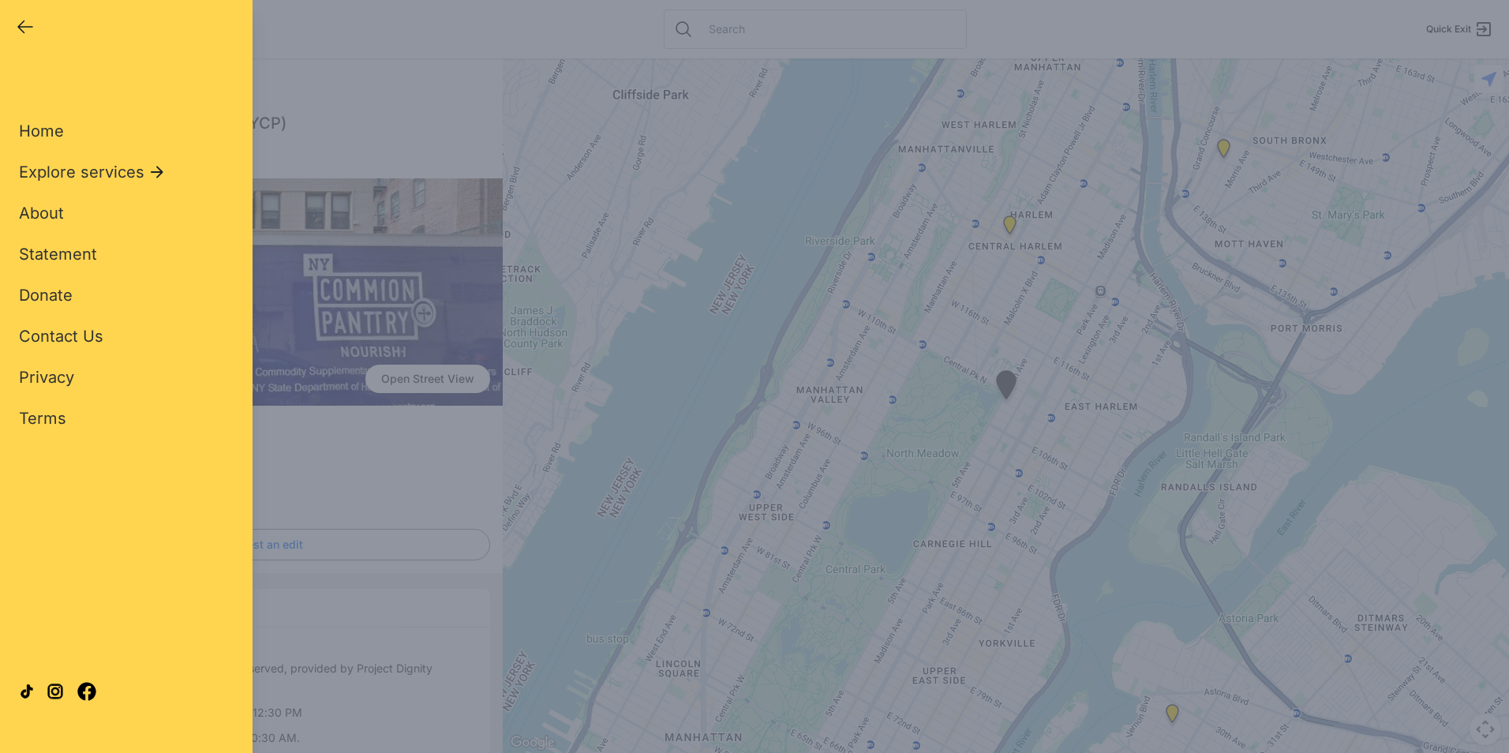
click at [21, 28] on icon "button" at bounding box center [25, 27] width 14 height 12
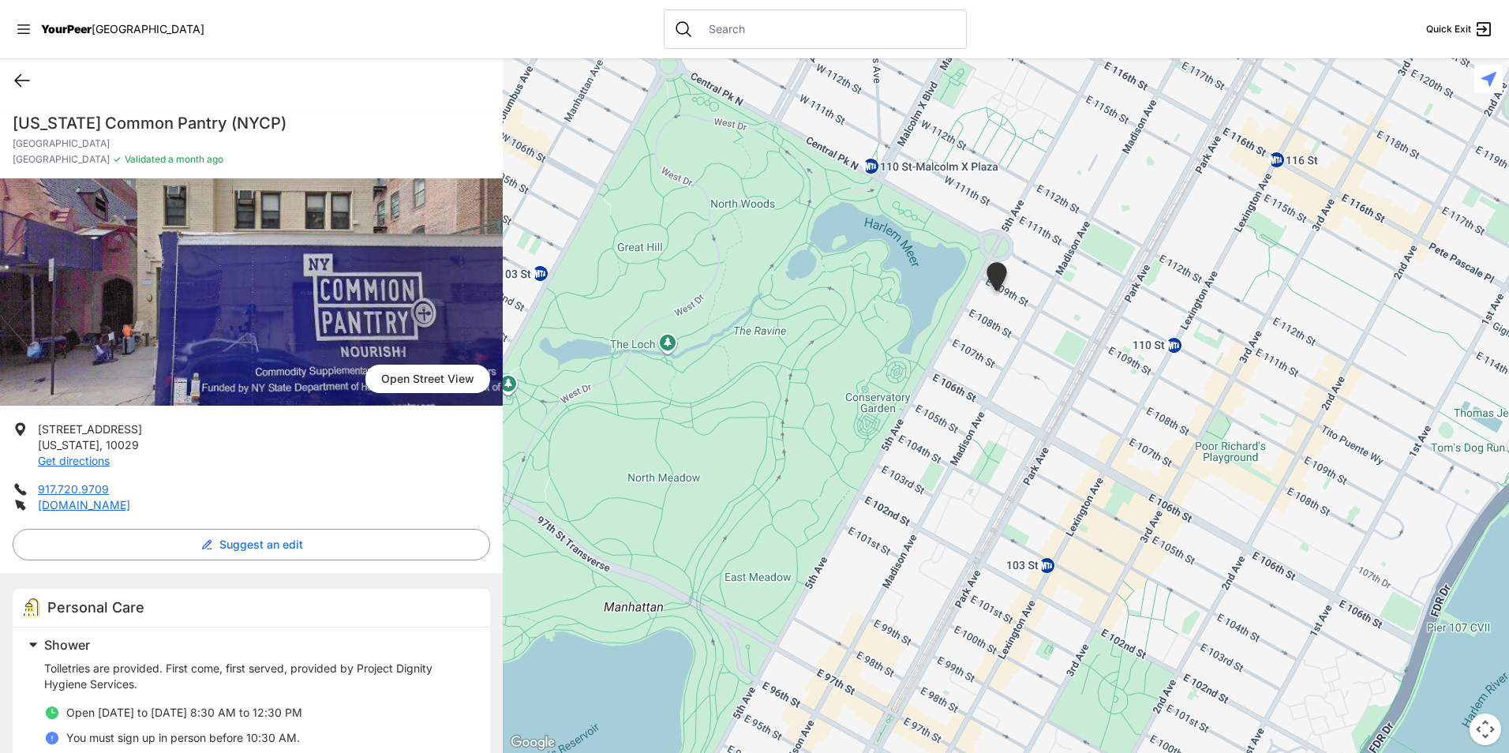
click at [17, 84] on icon at bounding box center [22, 80] width 19 height 19
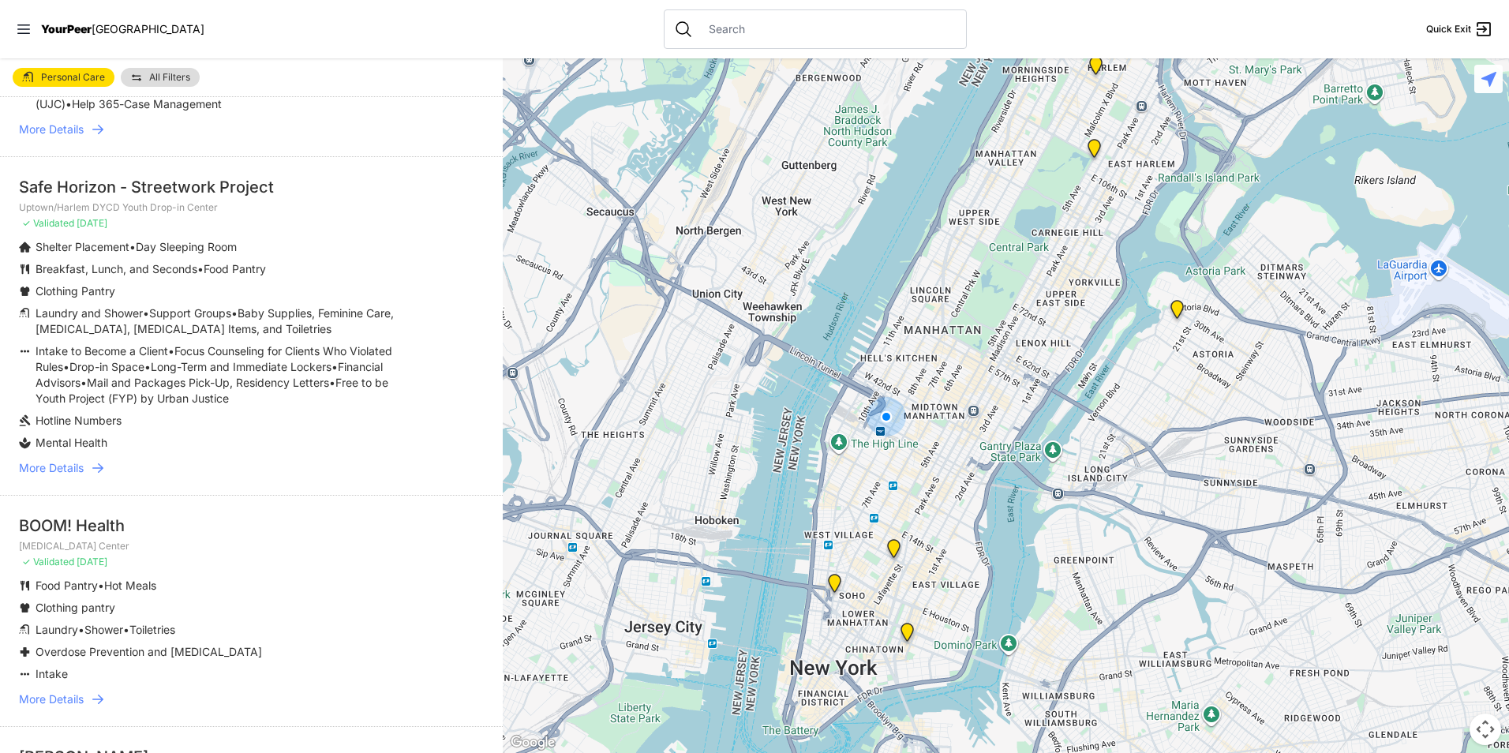
scroll to position [1421, 0]
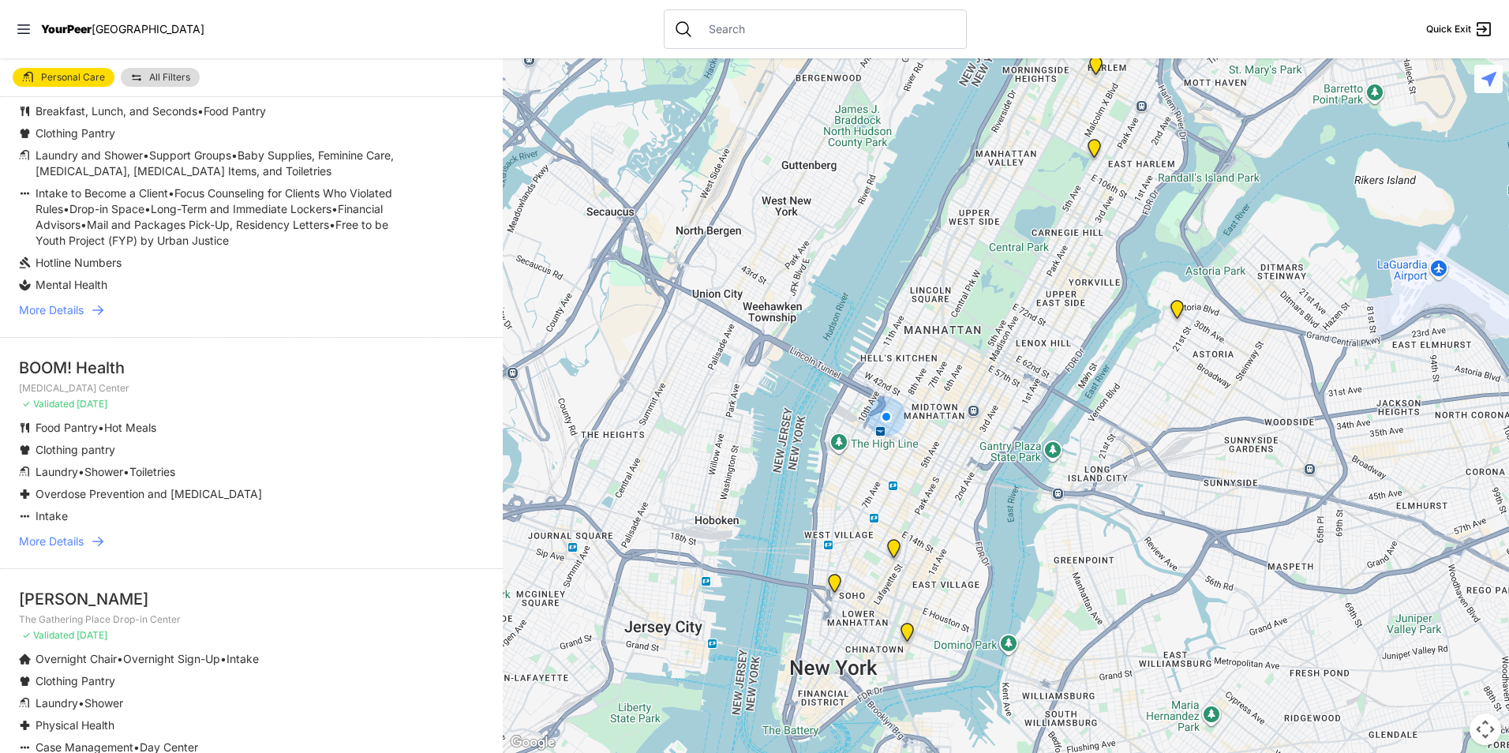
click at [62, 533] on span "More Details" at bounding box center [51, 541] width 65 height 16
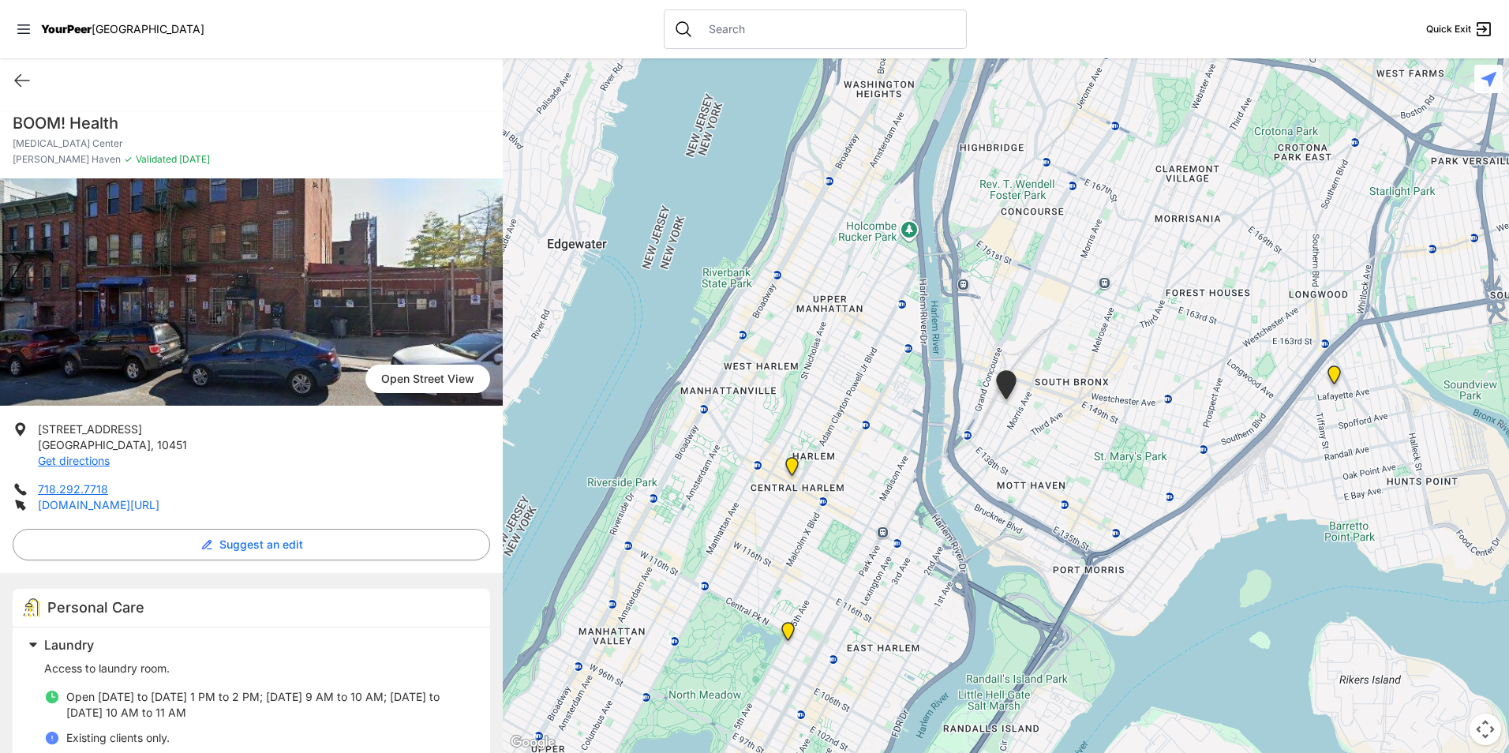
click at [110, 507] on link "[DOMAIN_NAME][URL]" at bounding box center [99, 504] width 122 height 13
click at [19, 79] on icon at bounding box center [22, 80] width 19 height 19
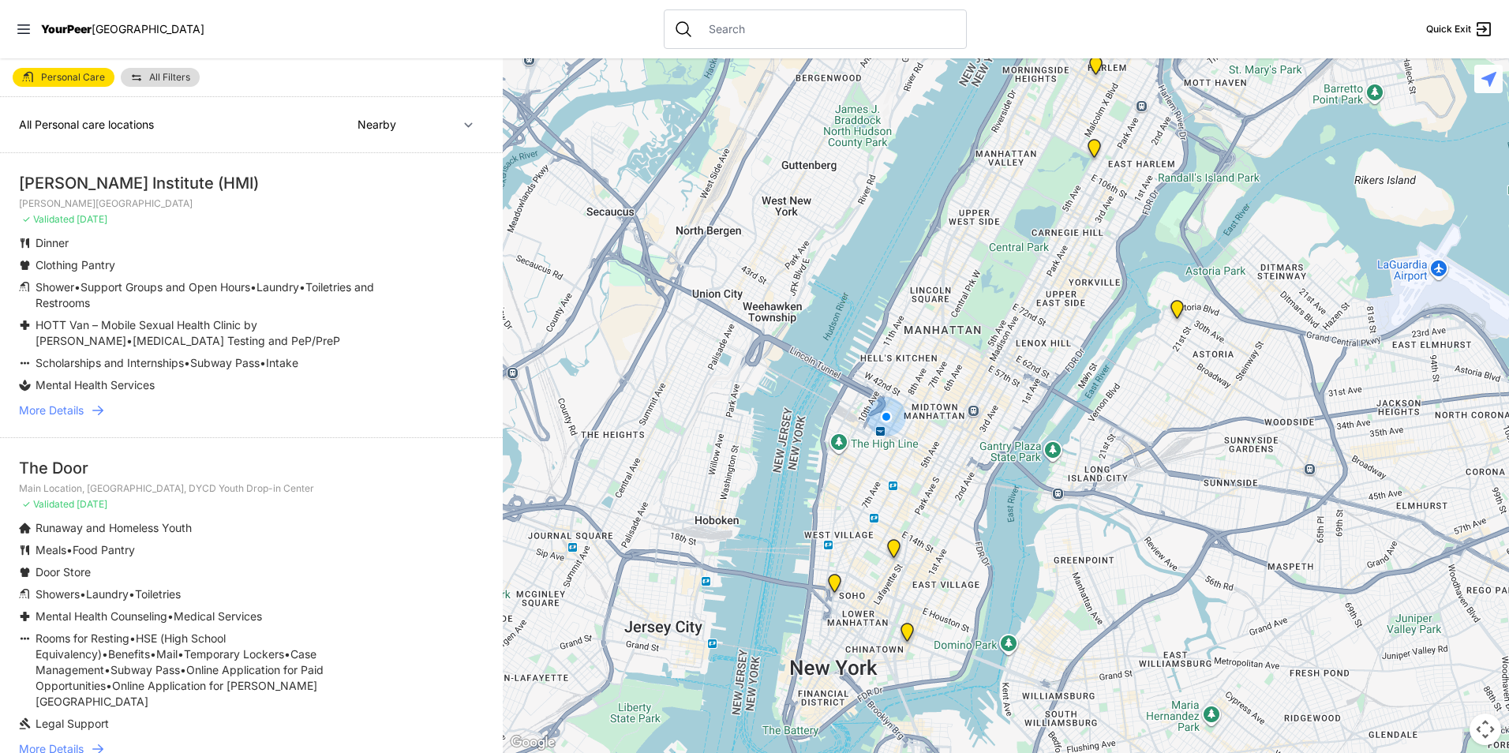
click at [84, 410] on span "More Details" at bounding box center [51, 410] width 65 height 16
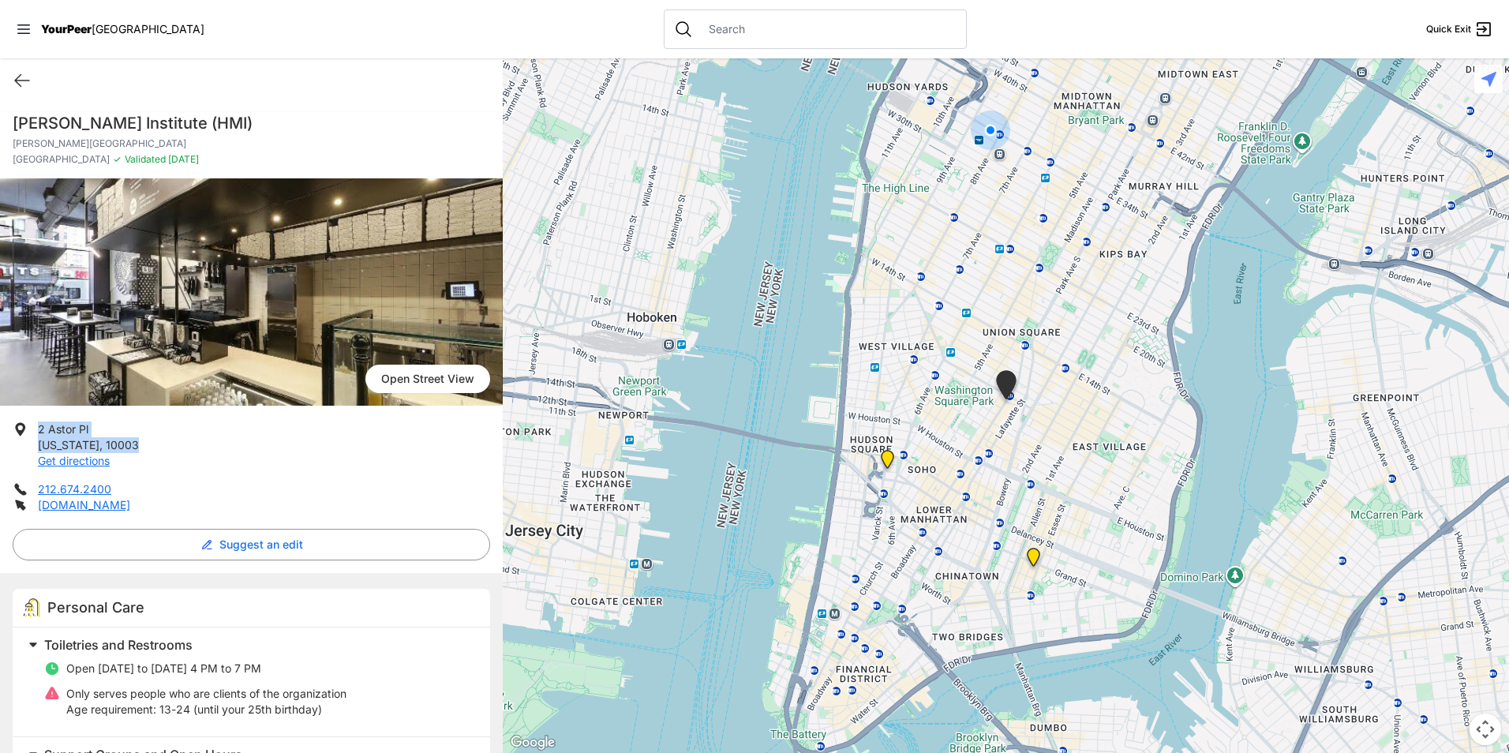
drag, startPoint x: 137, startPoint y: 446, endPoint x: 39, endPoint y: 435, distance: 98.5
click at [39, 435] on li "[STREET_ADDRESS][US_STATE] Get directions" at bounding box center [251, 444] width 477 height 47
click at [24, 81] on icon at bounding box center [22, 80] width 19 height 19
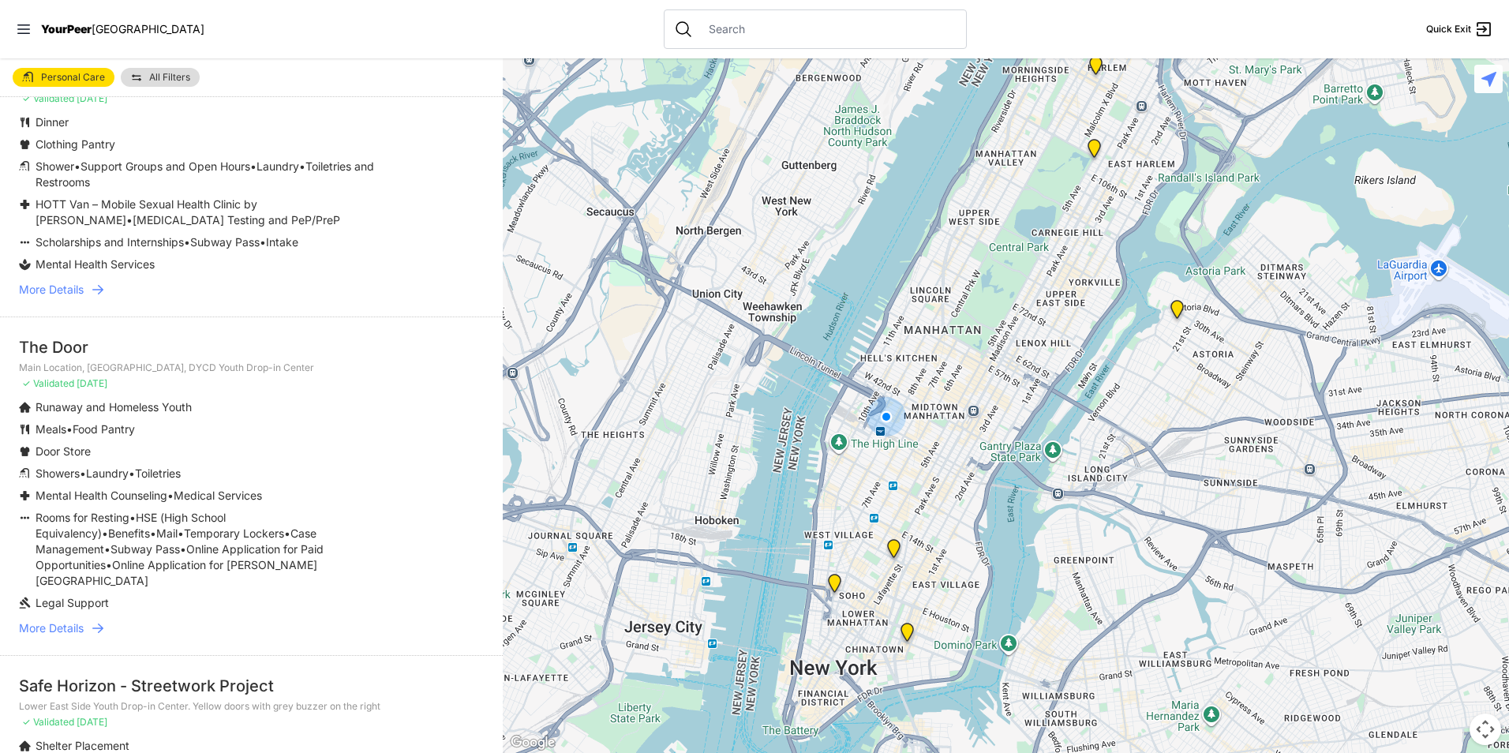
scroll to position [158, 0]
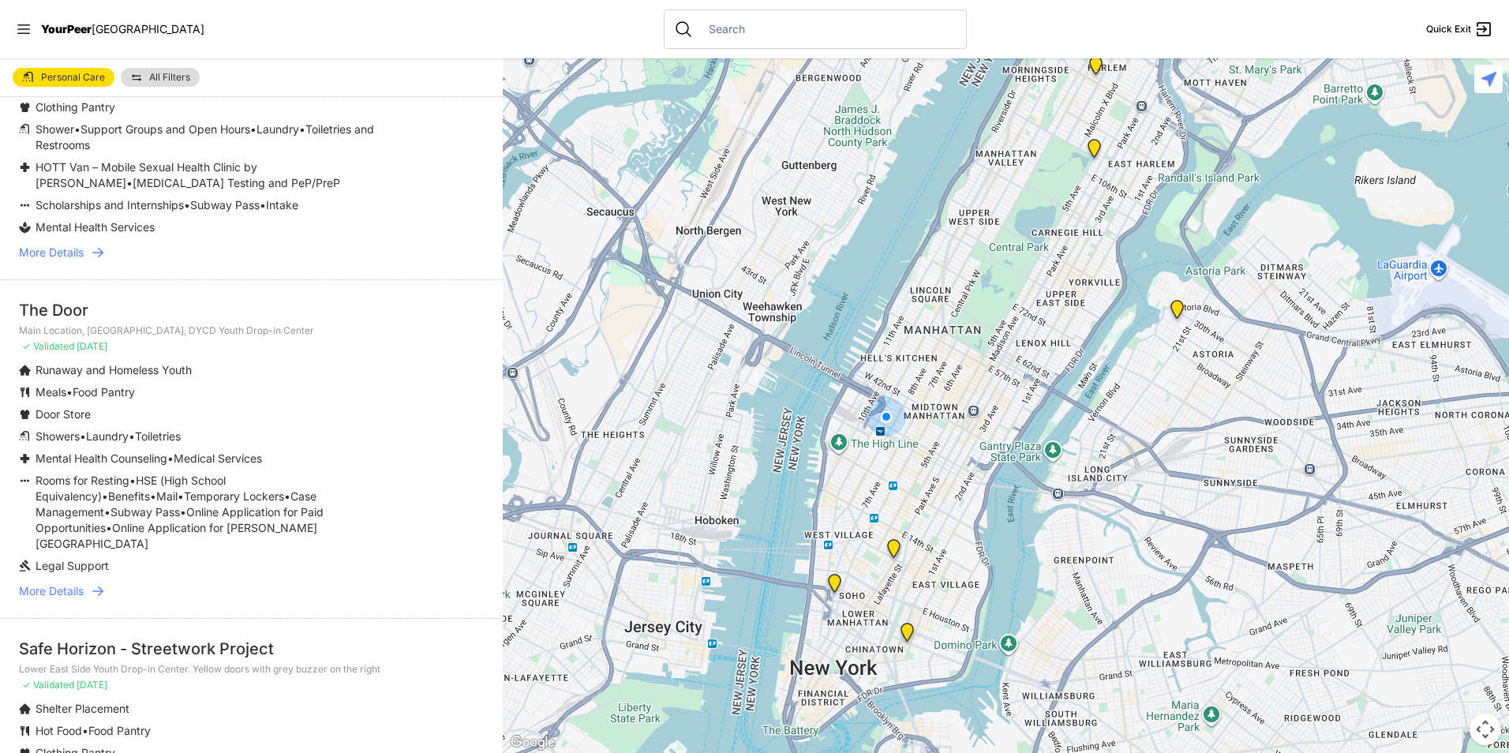
click at [99, 566] on li "The Door Main Location, [GEOGRAPHIC_DATA], DYCD Youth Drop-in Center ✓ Validate…" at bounding box center [251, 448] width 503 height 339
click at [92, 583] on icon at bounding box center [98, 591] width 16 height 16
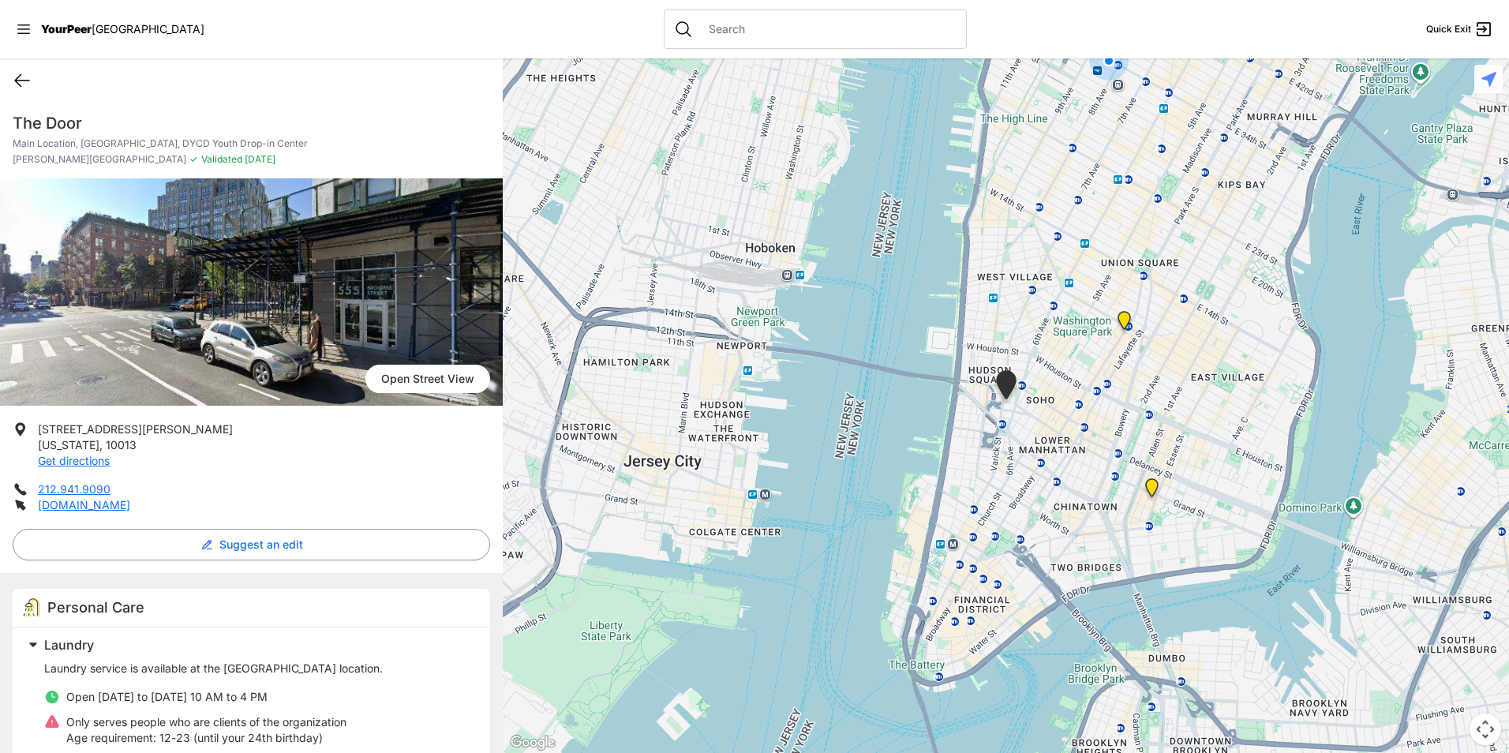
click at [24, 71] on icon at bounding box center [22, 80] width 19 height 19
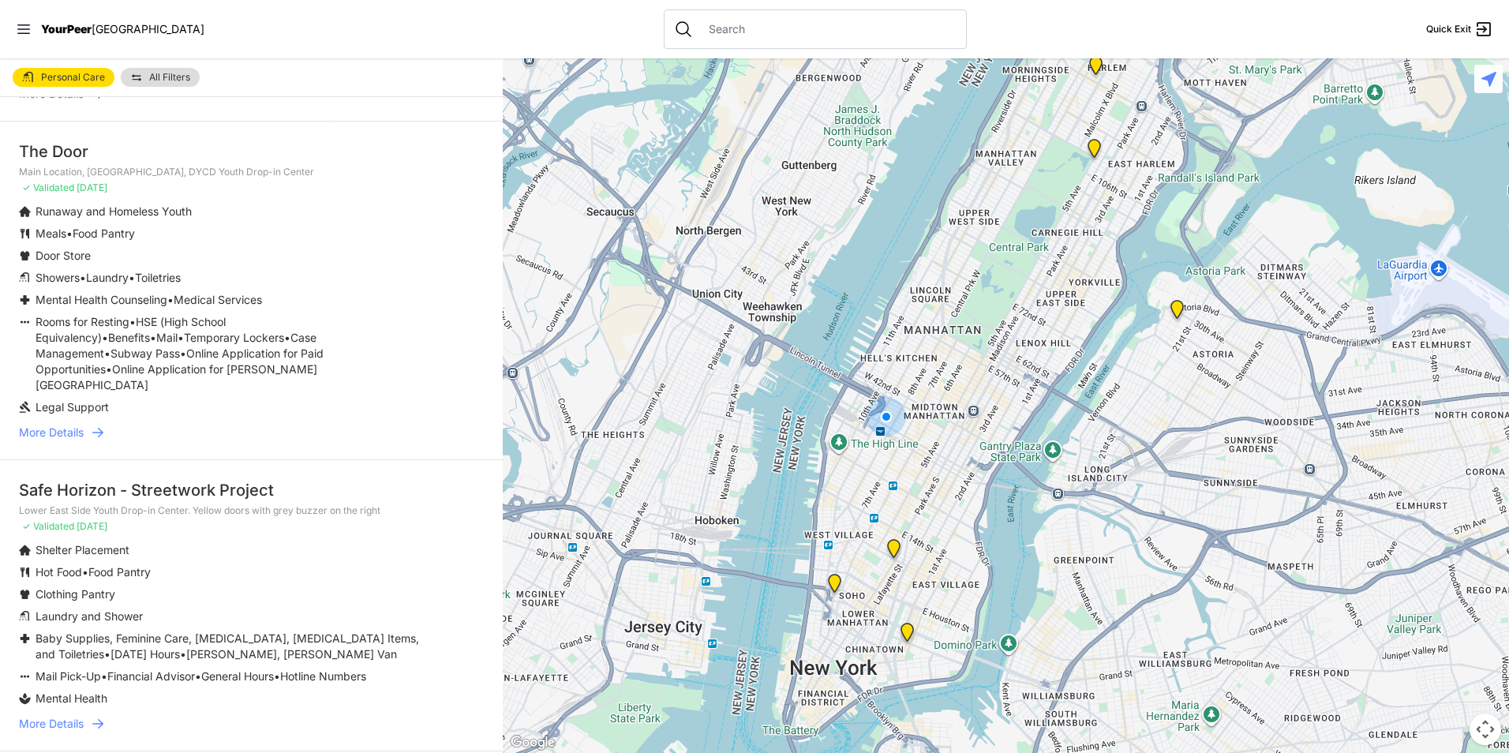
scroll to position [474, 0]
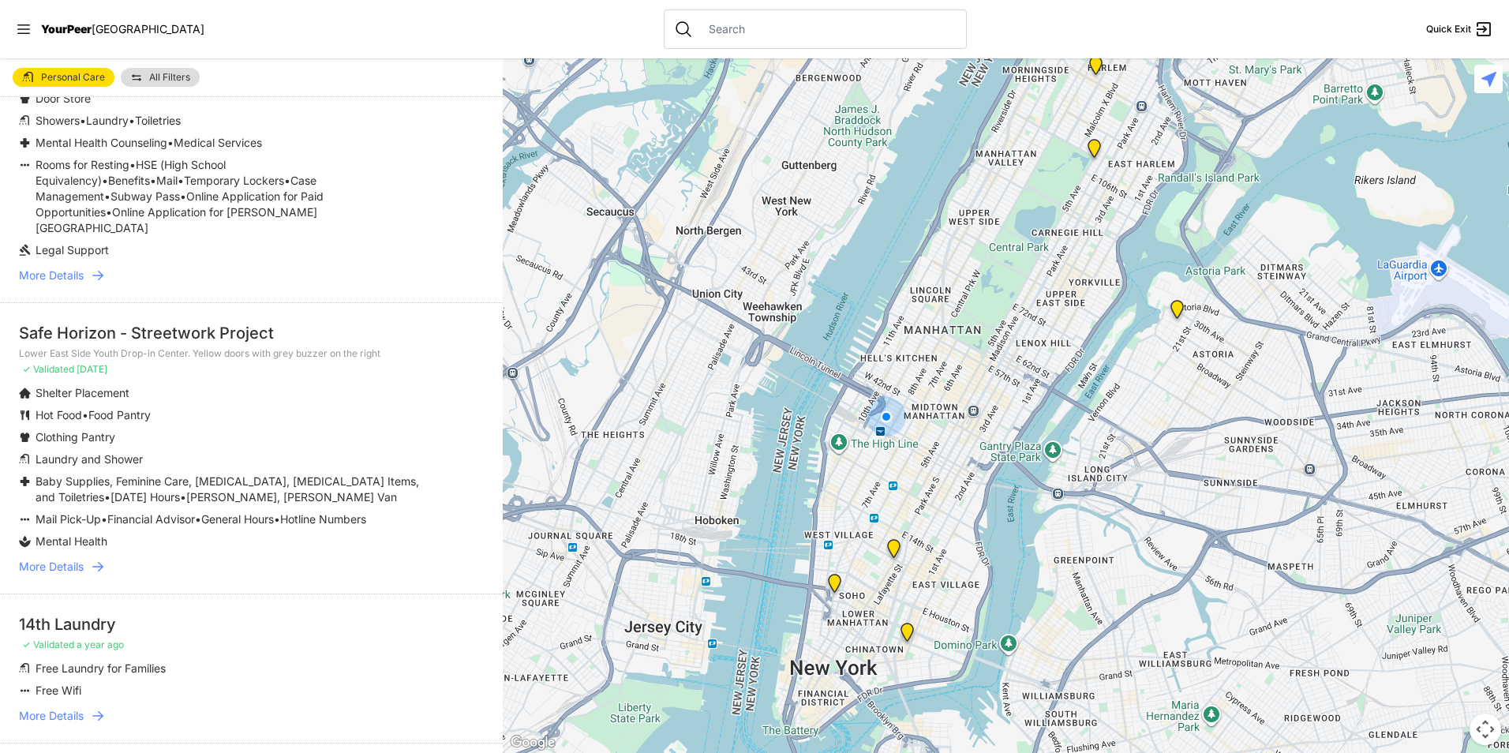
click at [65, 559] on span "More Details" at bounding box center [51, 567] width 65 height 16
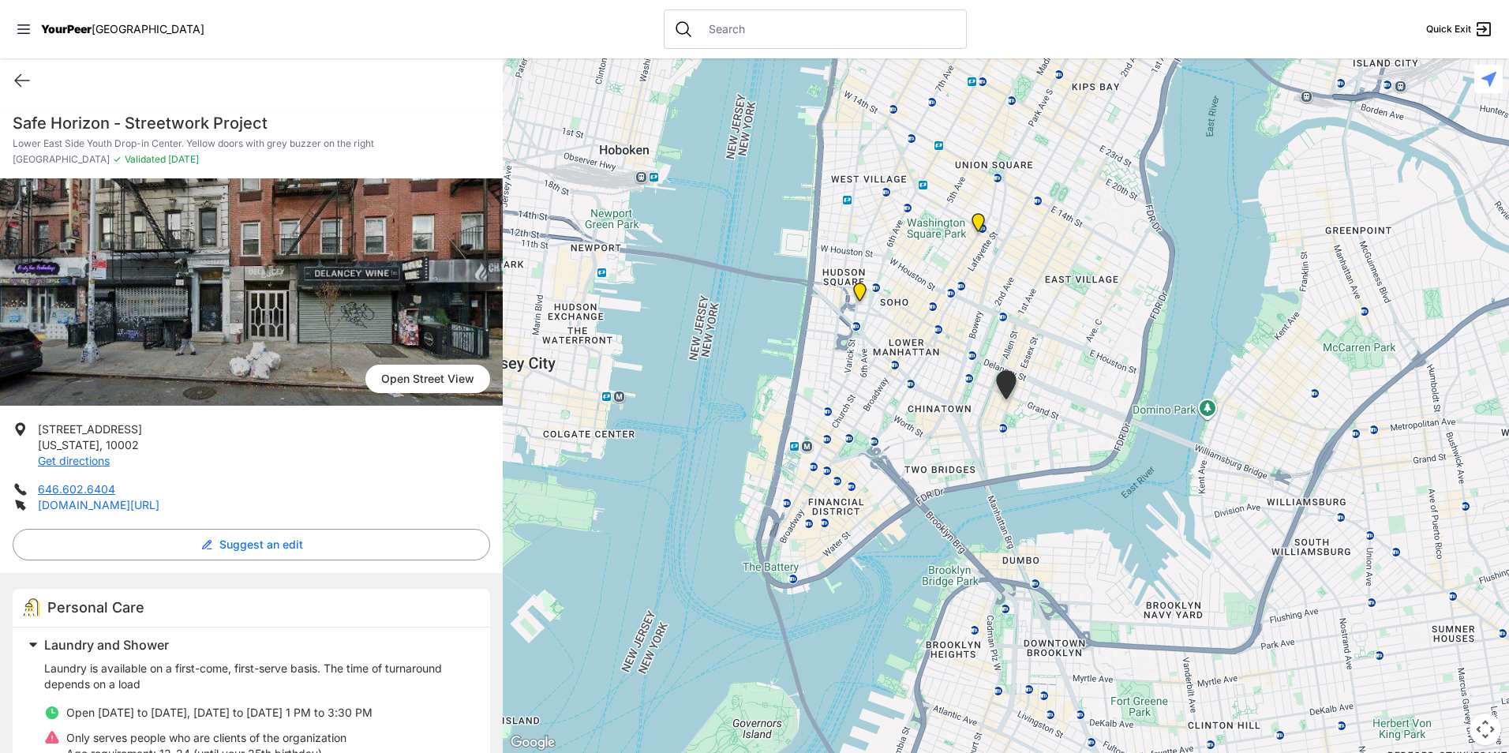
click at [104, 506] on link "[DOMAIN_NAME][URL]" at bounding box center [99, 504] width 122 height 13
click at [13, 94] on div "Quick Exit" at bounding box center [251, 80] width 503 height 44
click at [13, 88] on icon at bounding box center [22, 80] width 19 height 19
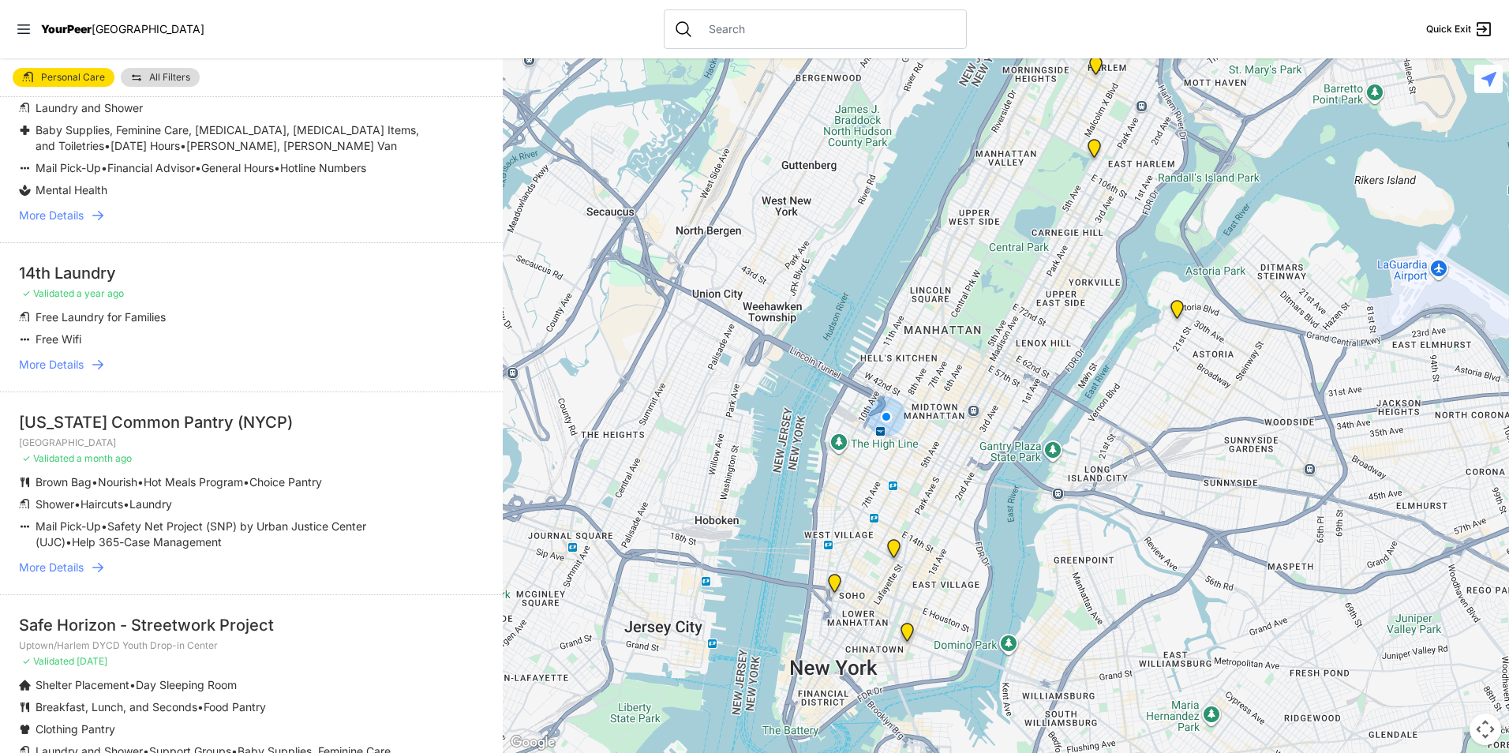
scroll to position [789, 0]
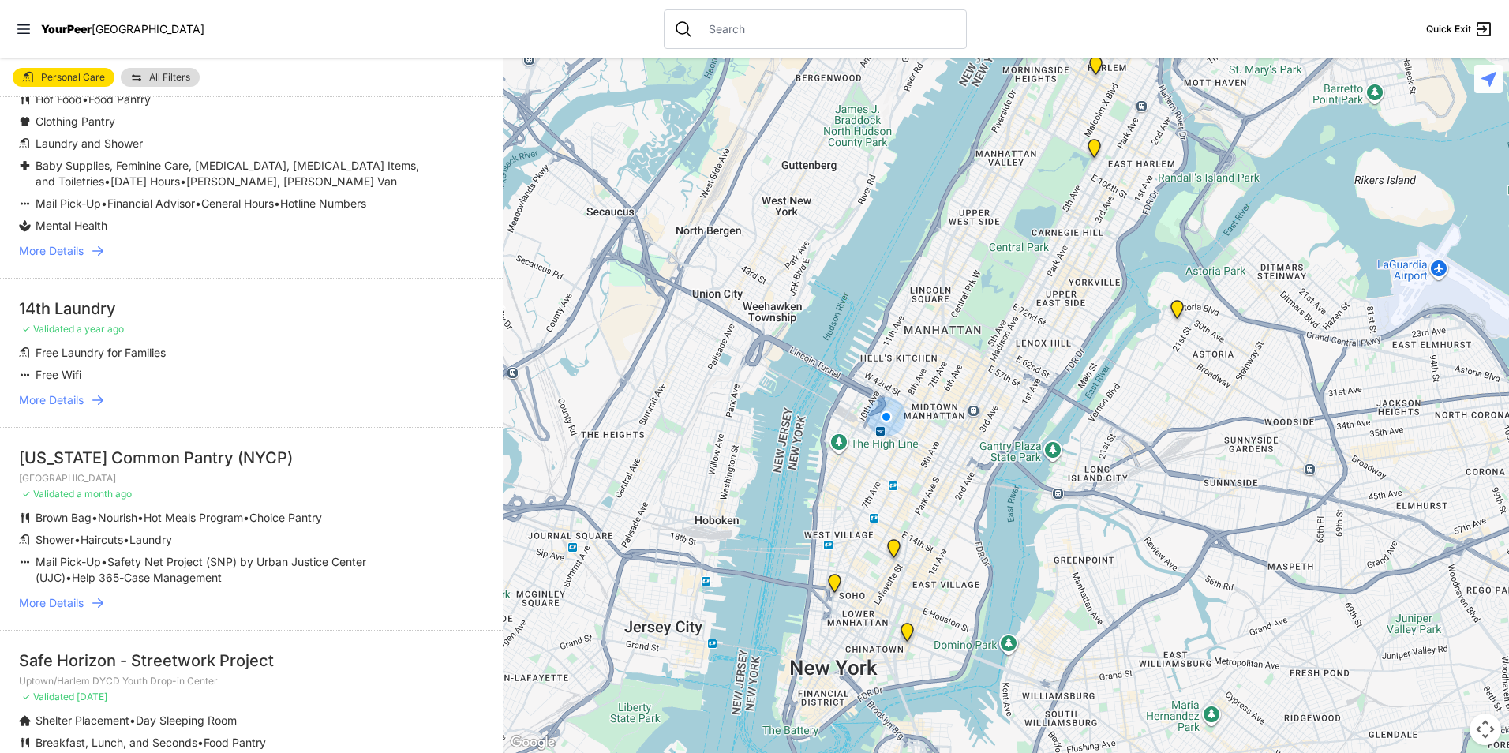
click at [87, 392] on link "More Details" at bounding box center [251, 400] width 465 height 16
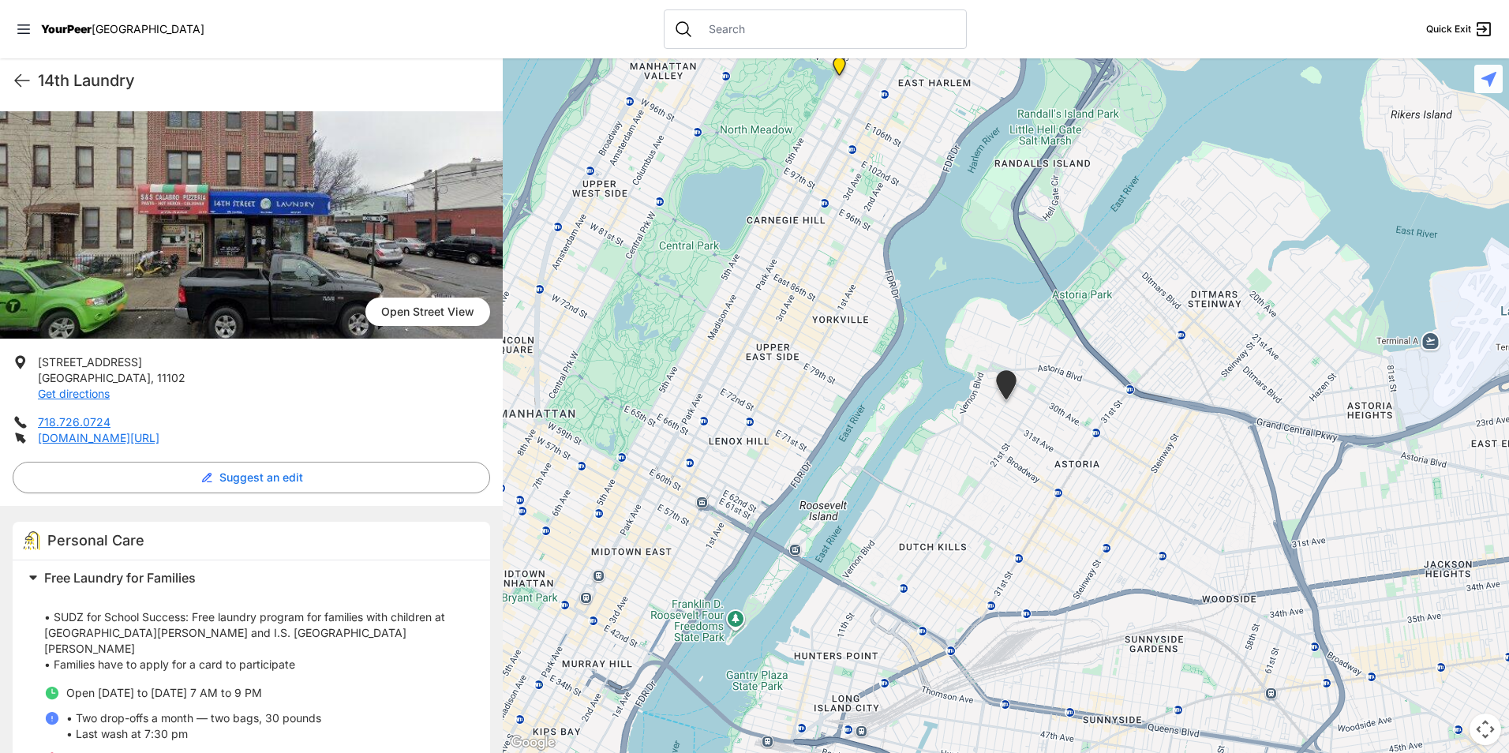
scroll to position [79, 0]
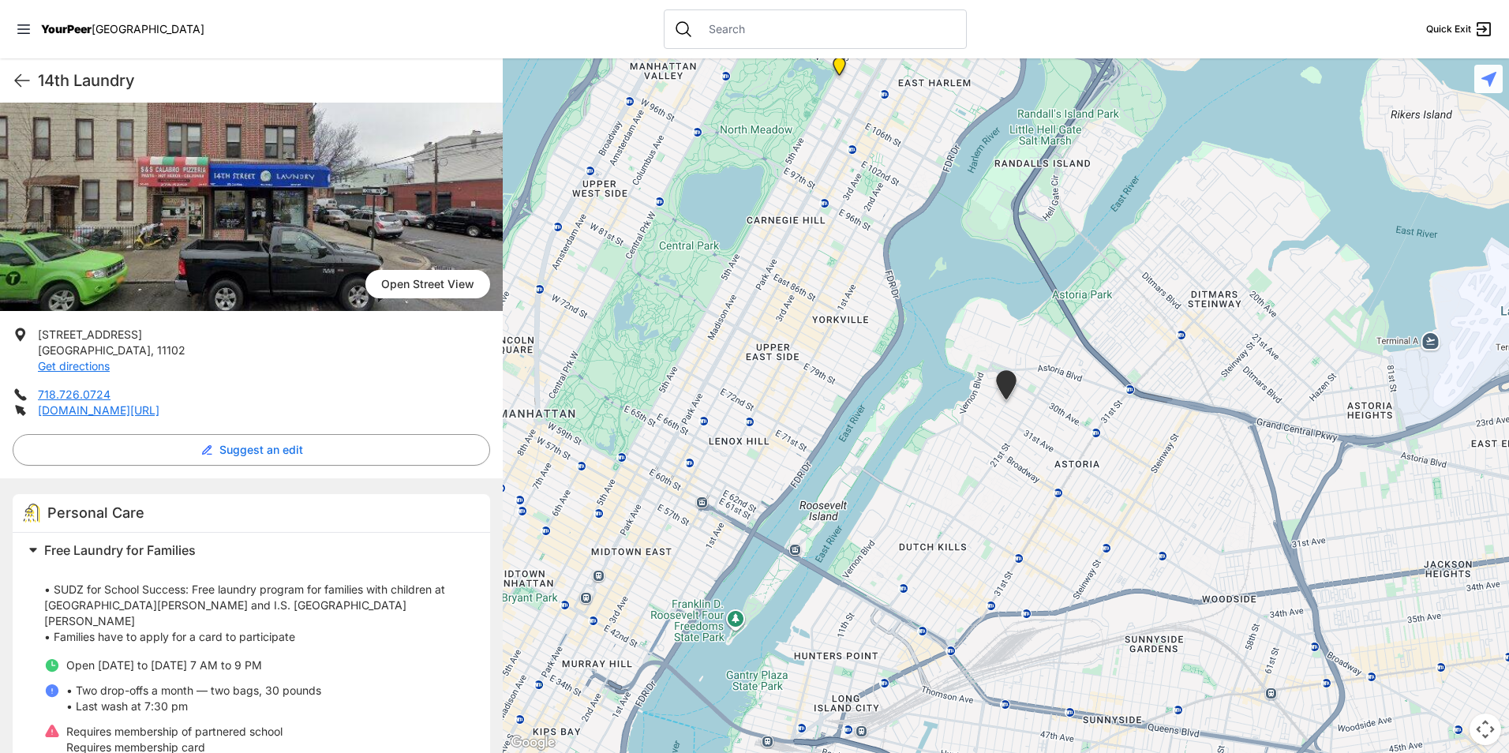
click at [17, 90] on div "14th Laundry Quick Exit" at bounding box center [251, 80] width 503 height 44
click at [17, 85] on icon at bounding box center [22, 80] width 19 height 19
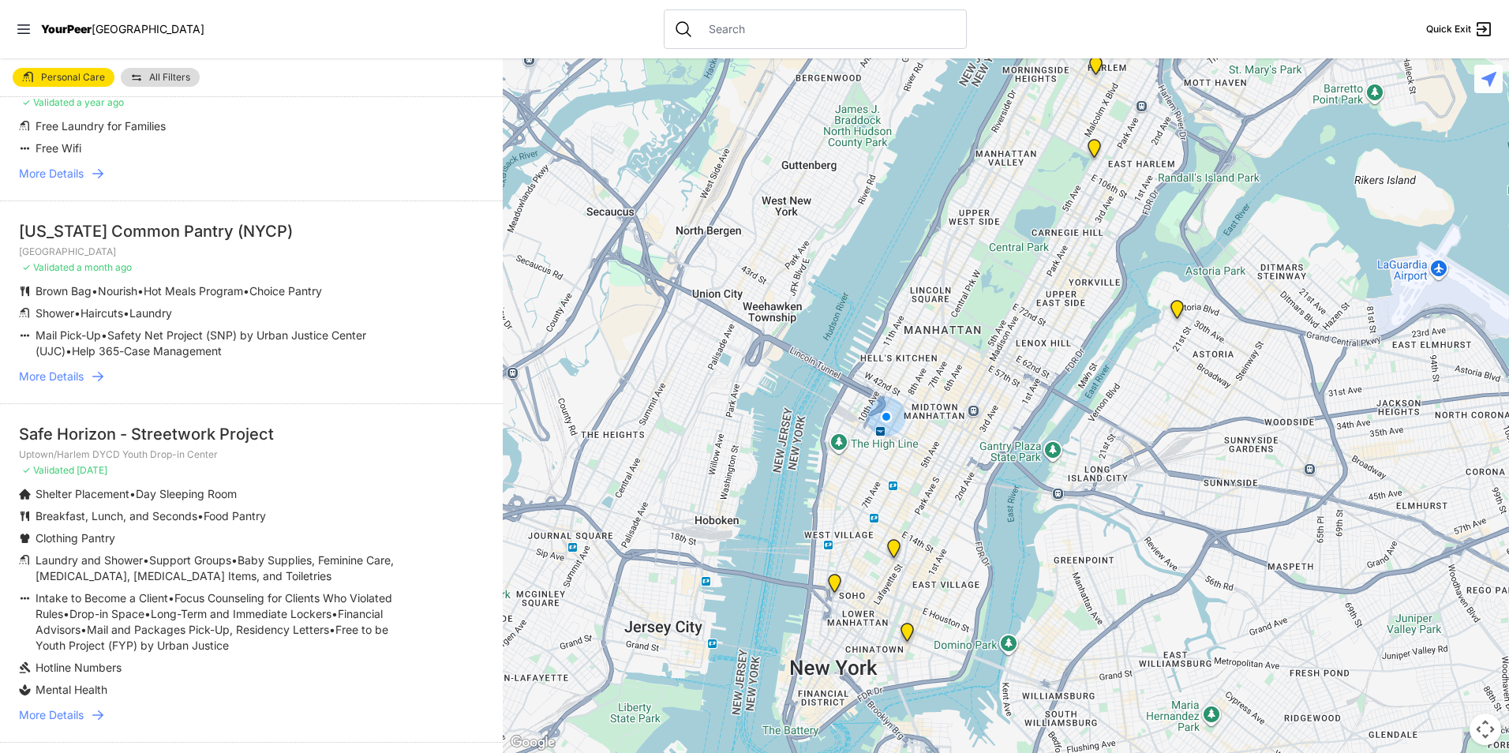
scroll to position [868, 0]
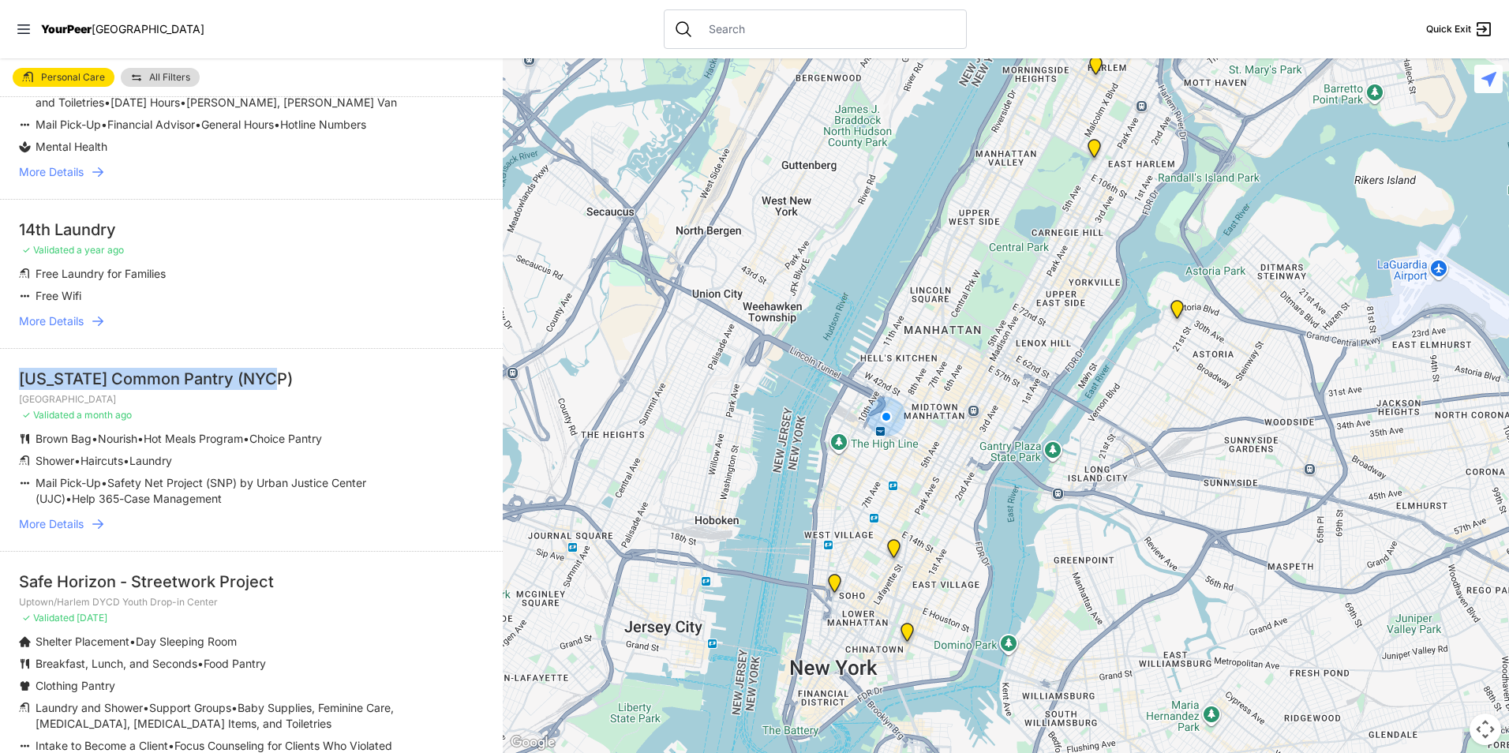
drag, startPoint x: 296, startPoint y: 361, endPoint x: 21, endPoint y: 368, distance: 274.7
click at [21, 368] on div "[US_STATE] Common Pantry (NYCP)" at bounding box center [251, 379] width 465 height 22
drag, startPoint x: 21, startPoint y: 368, endPoint x: 73, endPoint y: 508, distance: 149.8
click at [73, 516] on span "More Details" at bounding box center [51, 524] width 65 height 16
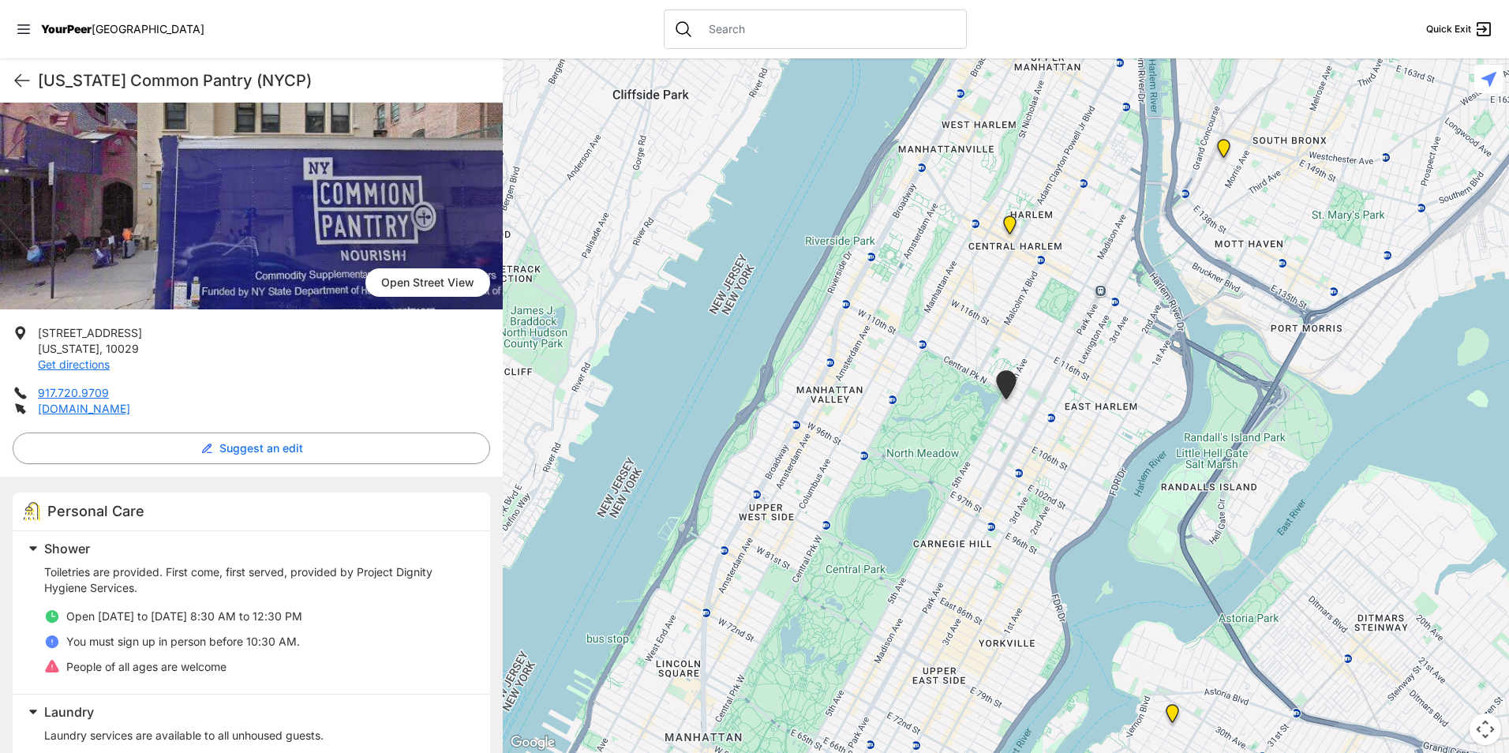
scroll to position [237, 0]
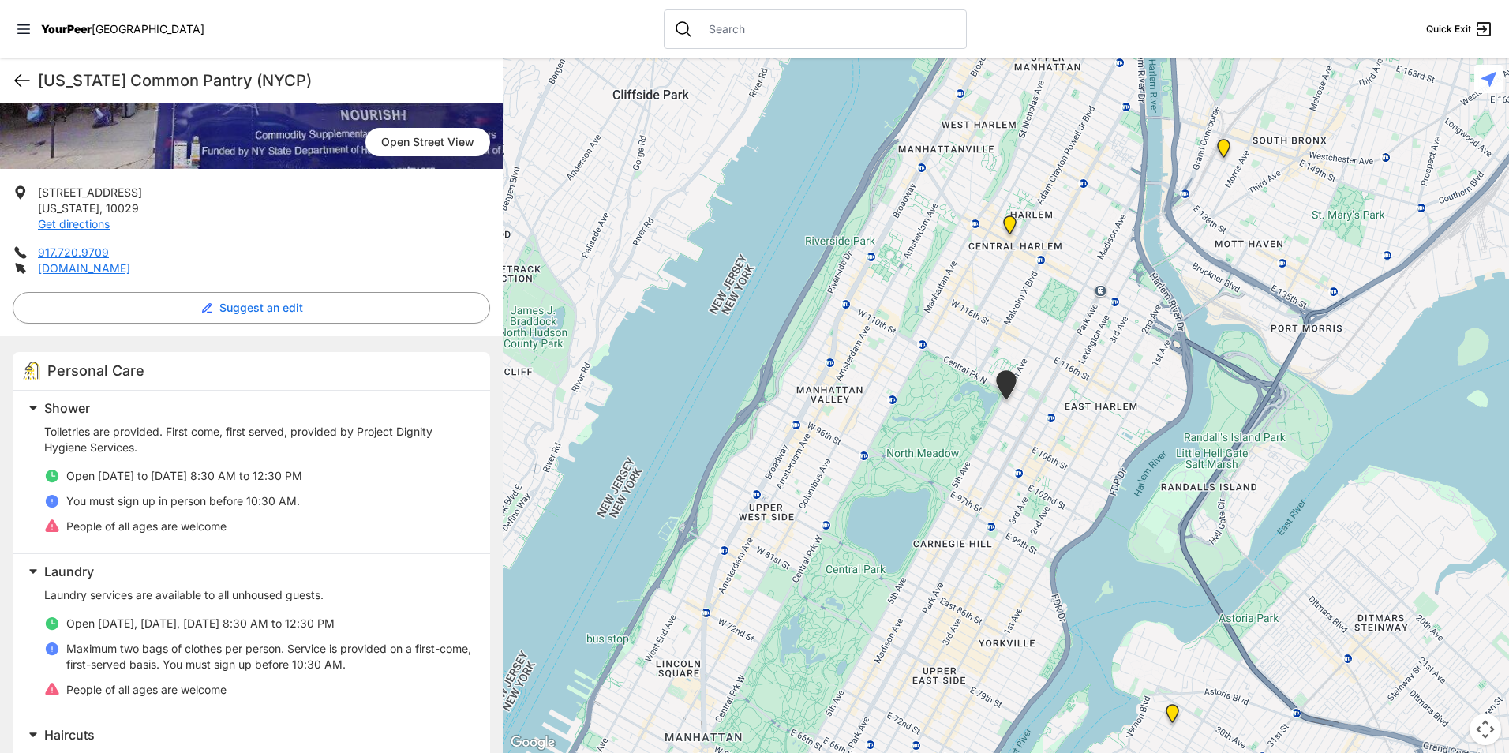
click at [21, 78] on icon at bounding box center [22, 80] width 19 height 19
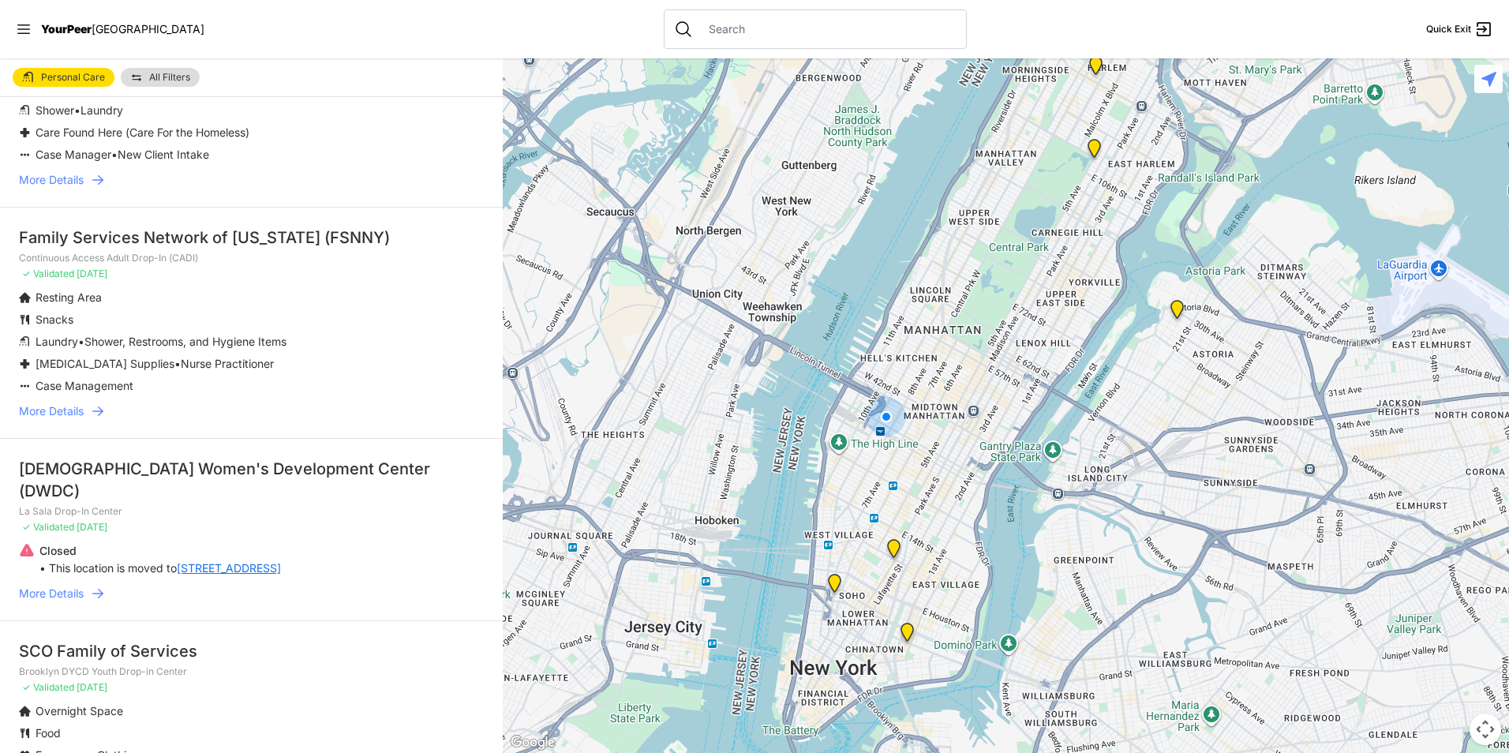
scroll to position [1973, 0]
